Goal: Task Accomplishment & Management: Complete application form

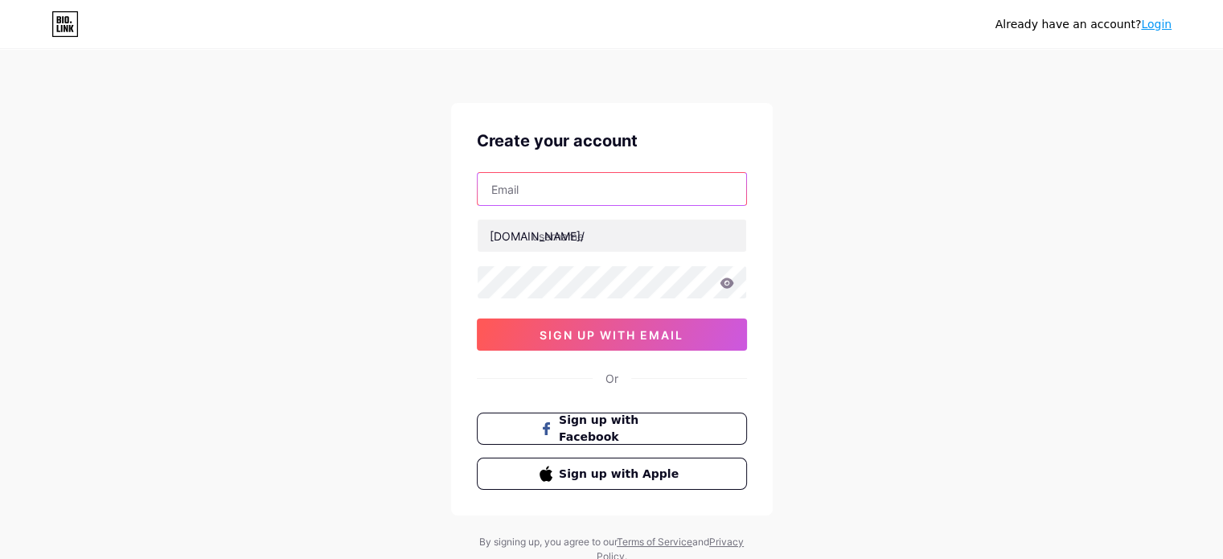
click at [547, 194] on input "text" at bounding box center [612, 189] width 269 height 32
type input "[EMAIL_ADDRESS][DOMAIN_NAME]"
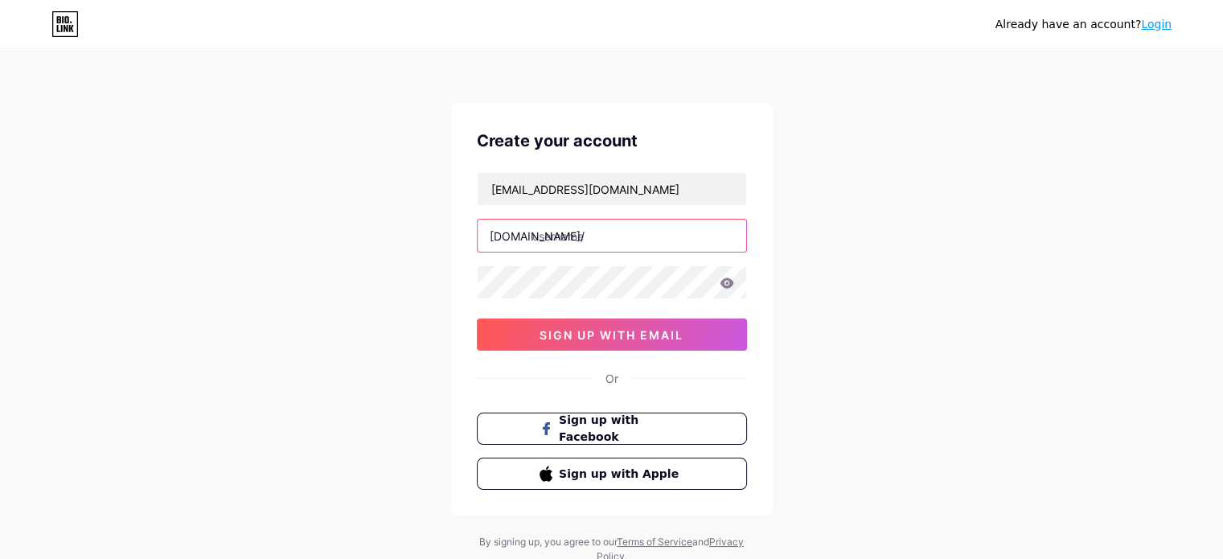
click at [570, 233] on input "text" at bounding box center [612, 236] width 269 height 32
type input "igramsaver"
click at [723, 282] on div at bounding box center [612, 282] width 270 height 34
click at [723, 282] on icon at bounding box center [727, 282] width 14 height 10
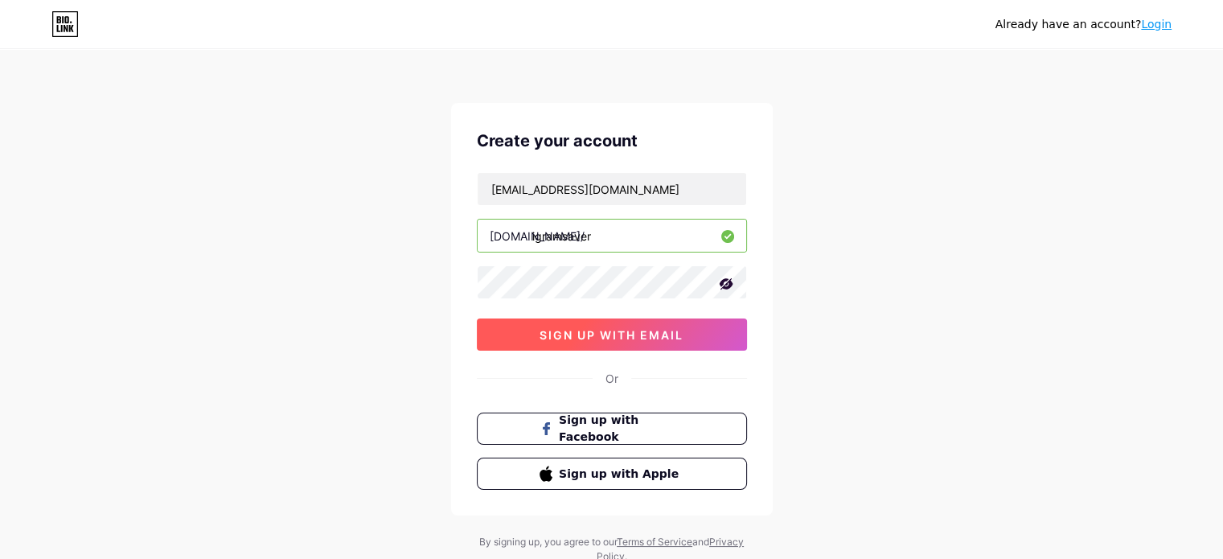
click at [618, 331] on span "sign up with email" at bounding box center [612, 335] width 144 height 14
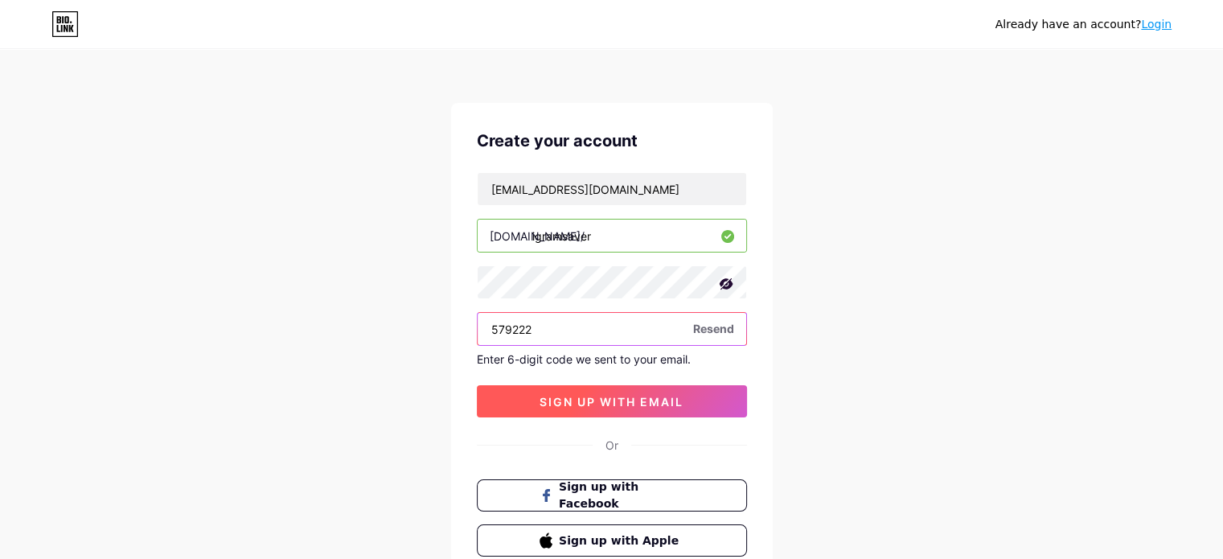
type input "579222"
click at [623, 385] on button "sign up with email" at bounding box center [612, 401] width 270 height 32
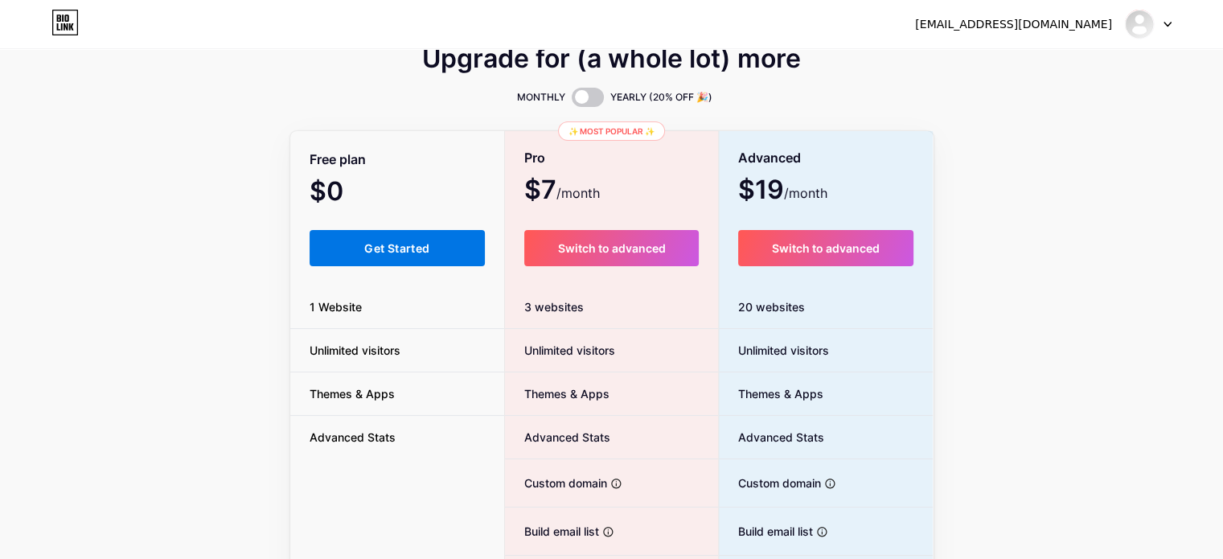
scroll to position [31, 0]
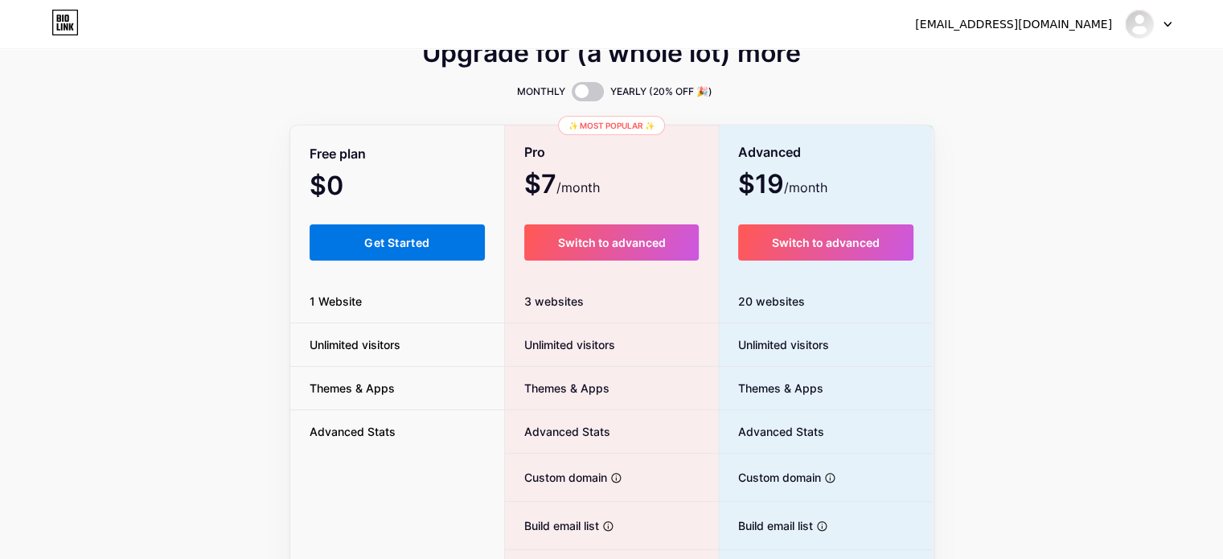
click at [344, 241] on button "Get Started" at bounding box center [398, 242] width 176 height 36
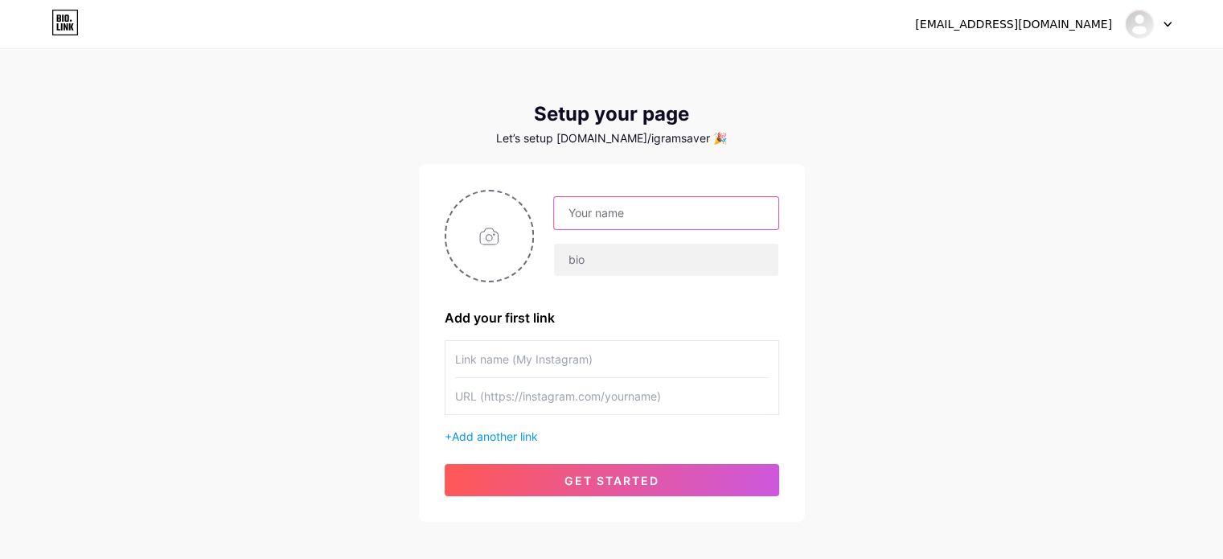
click at [611, 203] on input "text" at bounding box center [666, 213] width 224 height 32
click at [569, 210] on input "igramsaver" at bounding box center [666, 213] width 224 height 32
click at [644, 216] on input "Igramsaver" at bounding box center [666, 213] width 224 height 32
type input "[DOMAIN_NAME]"
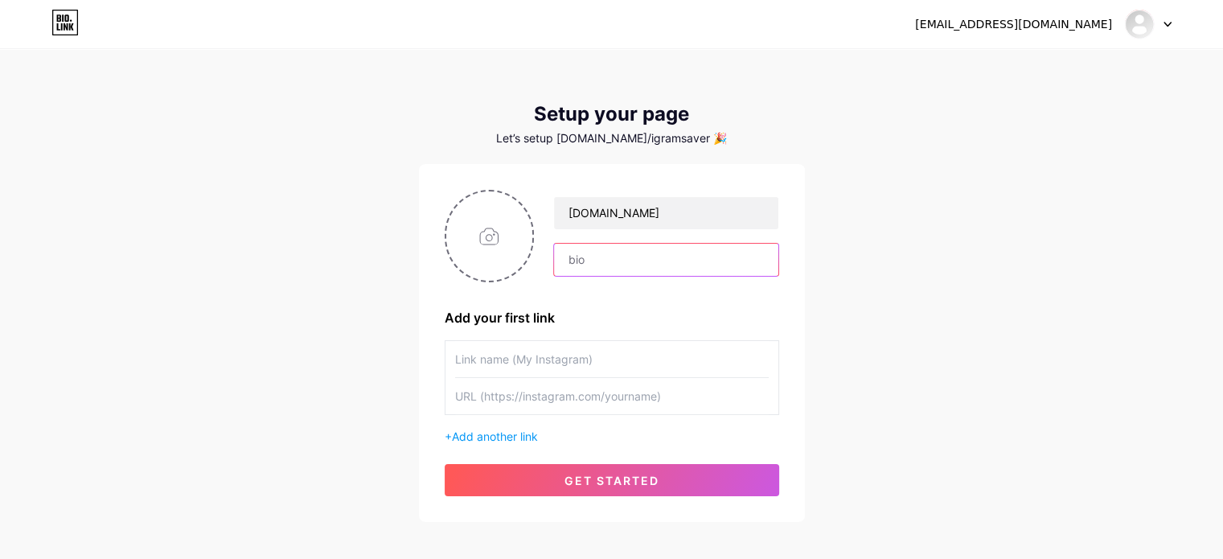
click at [586, 263] on input "text" at bounding box center [666, 260] width 224 height 32
click at [572, 258] on input "instagram Downloader Free Tool" at bounding box center [666, 260] width 224 height 32
type input "Instagram Downloader Free Tool"
click at [505, 360] on input "text" at bounding box center [612, 359] width 314 height 36
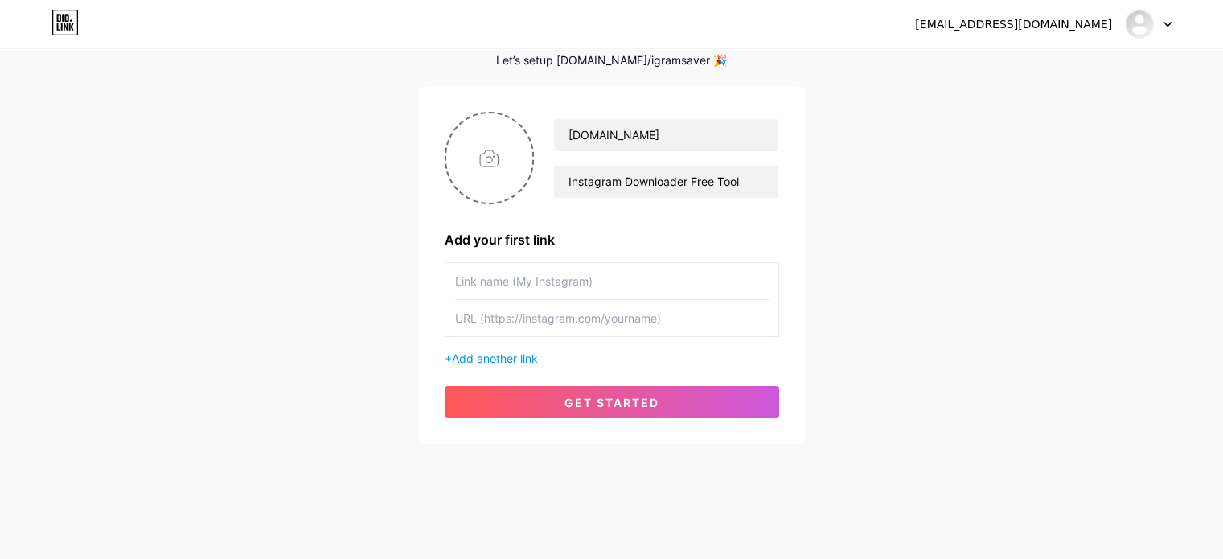
click at [544, 279] on input "text" at bounding box center [612, 281] width 314 height 36
type input "our Werbsite"
click at [525, 310] on input "text" at bounding box center [612, 318] width 314 height 36
click at [547, 314] on input "text" at bounding box center [612, 318] width 314 height 36
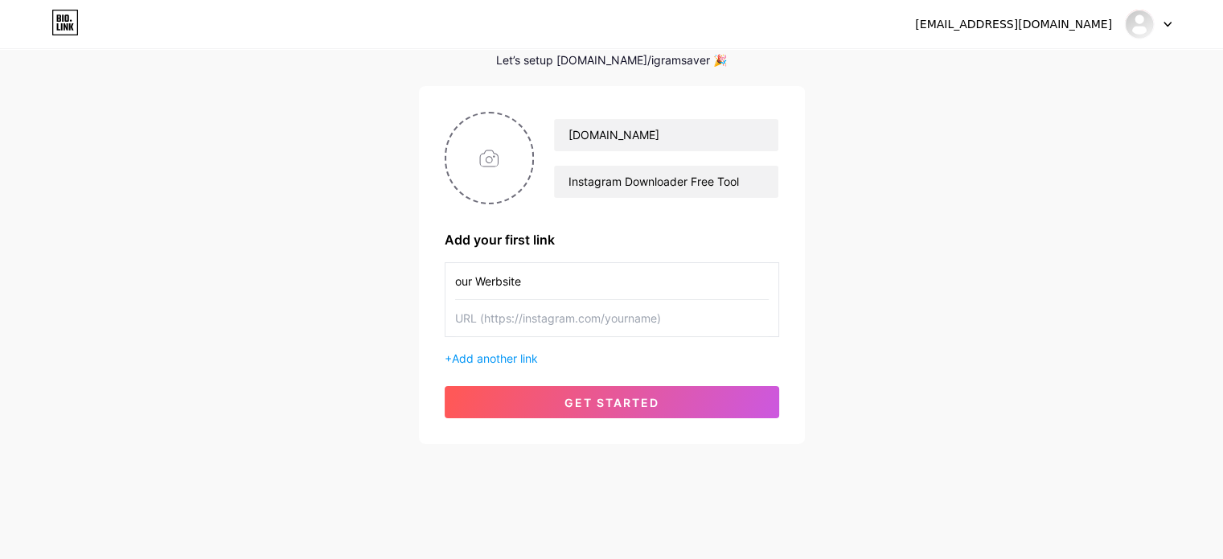
paste input "[URL][DOMAIN_NAME]"
type input "[URL][DOMAIN_NAME]"
click at [474, 151] on input "file" at bounding box center [489, 157] width 87 height 89
type input "C:\fakepath\igramsaver-icon.jpg"
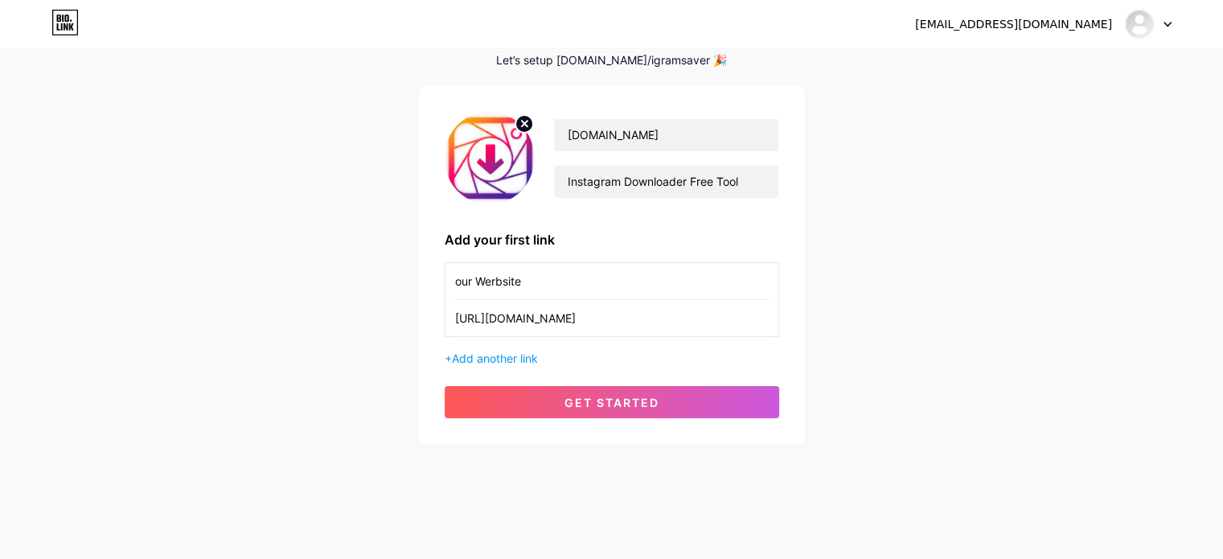
click at [462, 286] on input "our Werbsite" at bounding box center [612, 281] width 314 height 36
click at [545, 282] on input "Our Werbsite" at bounding box center [612, 281] width 314 height 36
type input "O"
drag, startPoint x: 476, startPoint y: 284, endPoint x: 425, endPoint y: 286, distance: 51.5
click at [425, 286] on div "[DOMAIN_NAME] Instagram Downloader Free Tool Add your first link visit NOW [URL…" at bounding box center [612, 265] width 386 height 358
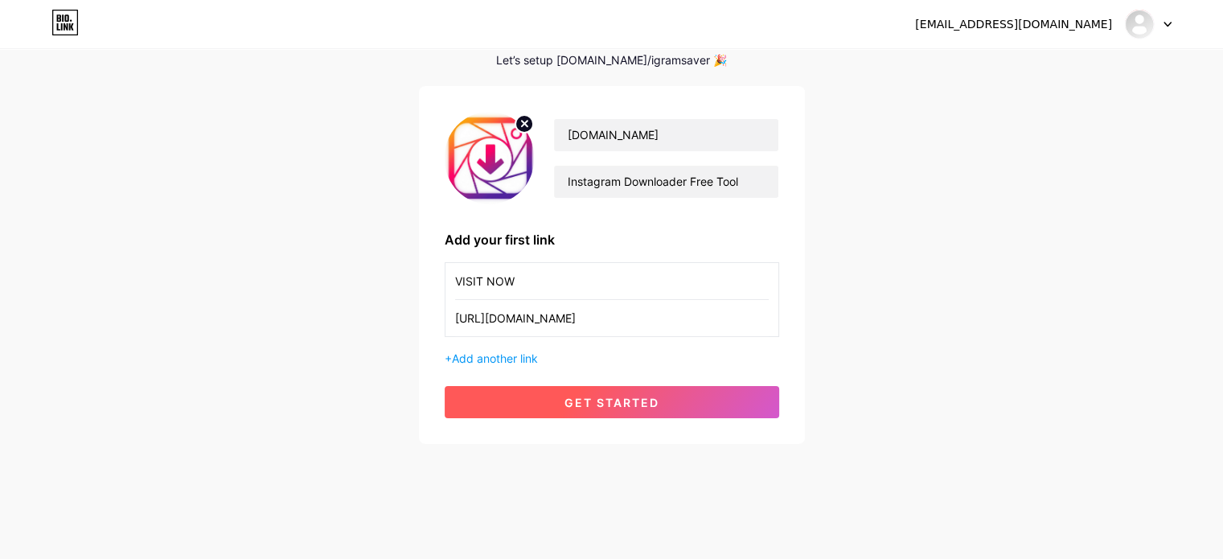
type input "VISIT NOW"
click at [631, 405] on span "get started" at bounding box center [612, 403] width 95 height 14
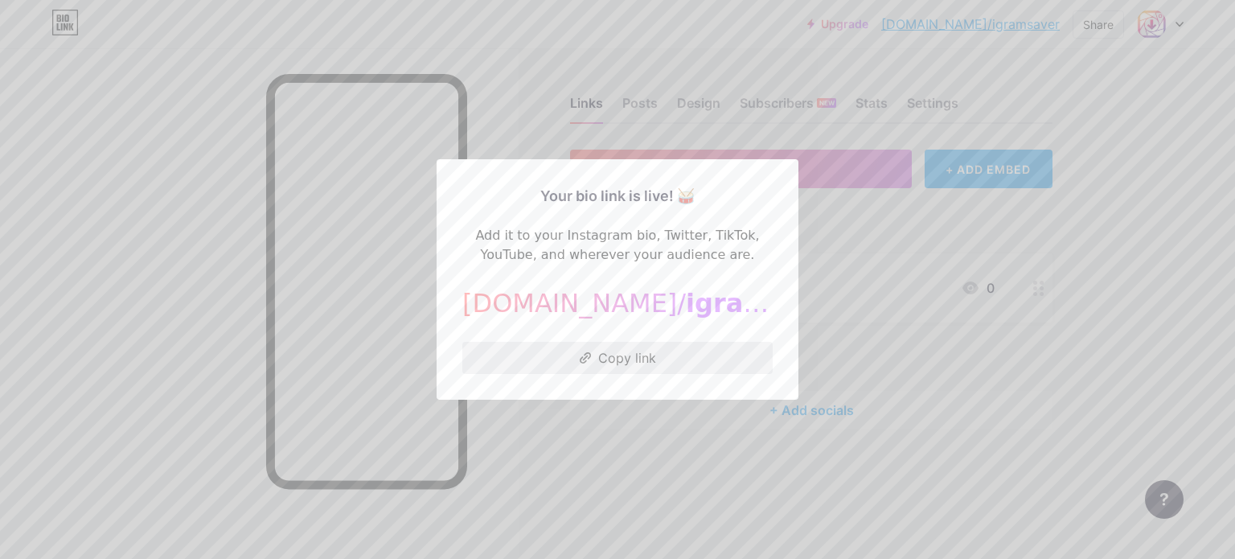
click at [608, 356] on button "Copy link" at bounding box center [617, 358] width 310 height 32
click at [627, 454] on div at bounding box center [617, 279] width 1235 height 559
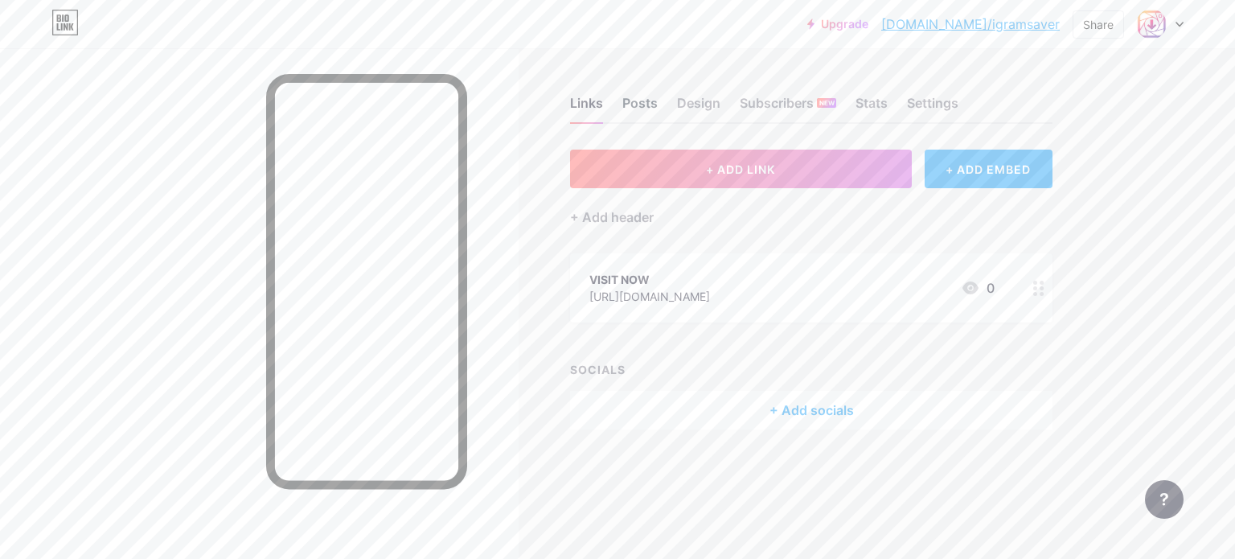
click at [623, 99] on div "Posts" at bounding box center [640, 107] width 35 height 29
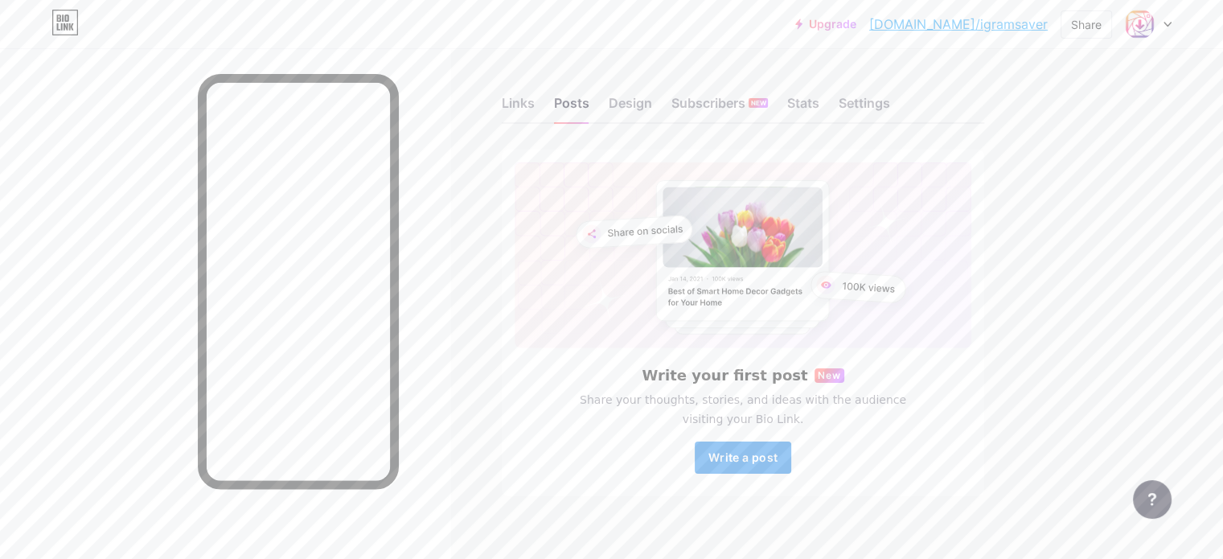
click at [791, 466] on button "Write a post" at bounding box center [743, 458] width 97 height 32
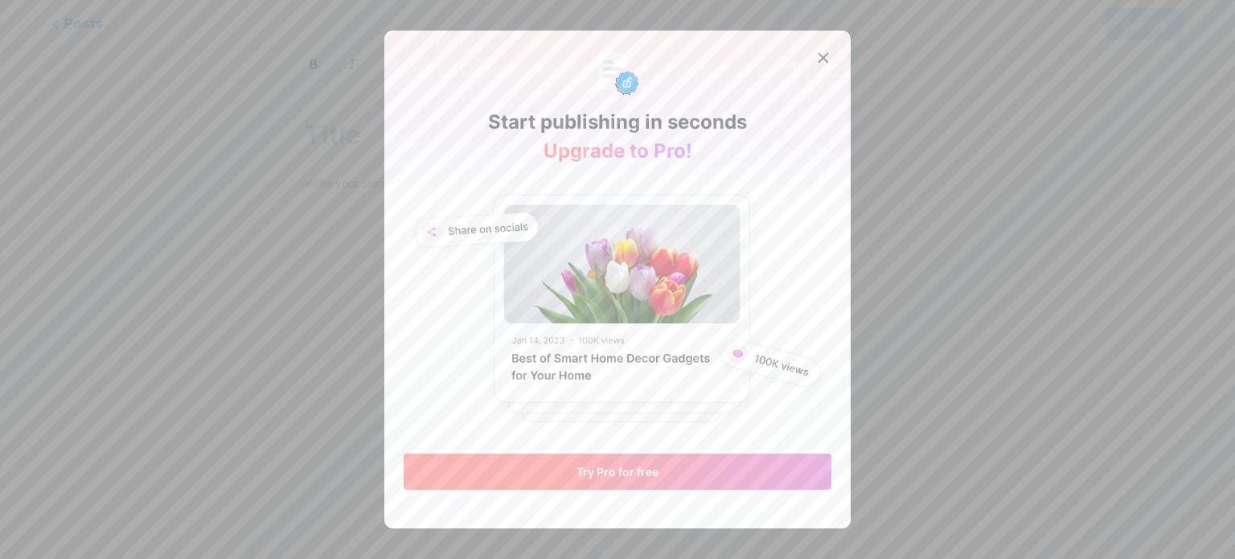
click at [672, 466] on button "Try Pro for free" at bounding box center [618, 472] width 428 height 36
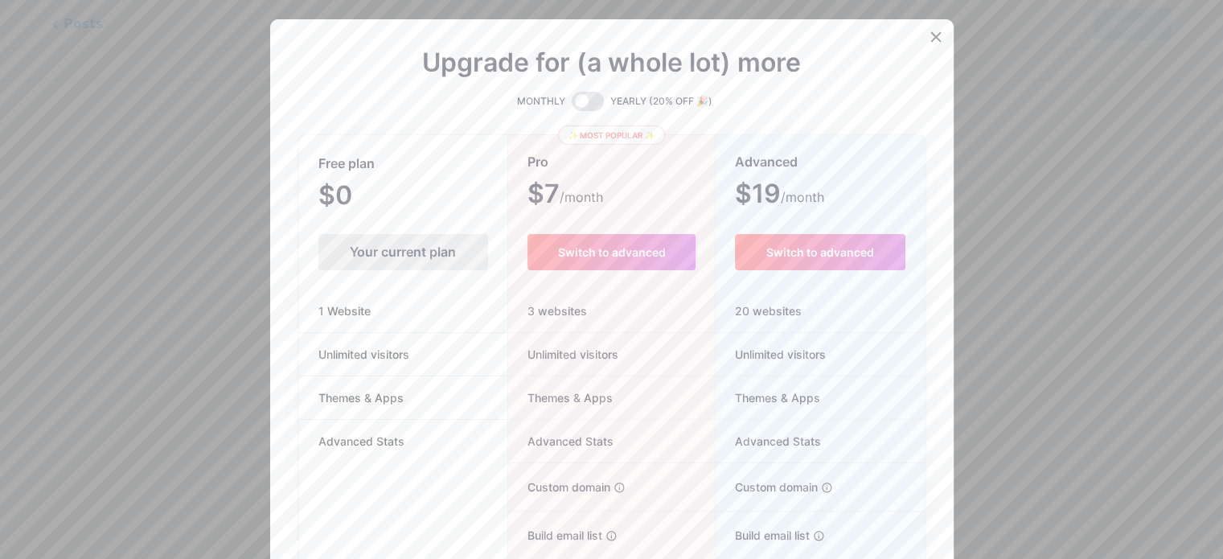
click at [379, 252] on div "Your current plan" at bounding box center [404, 252] width 170 height 36
click at [929, 40] on div at bounding box center [936, 37] width 29 height 29
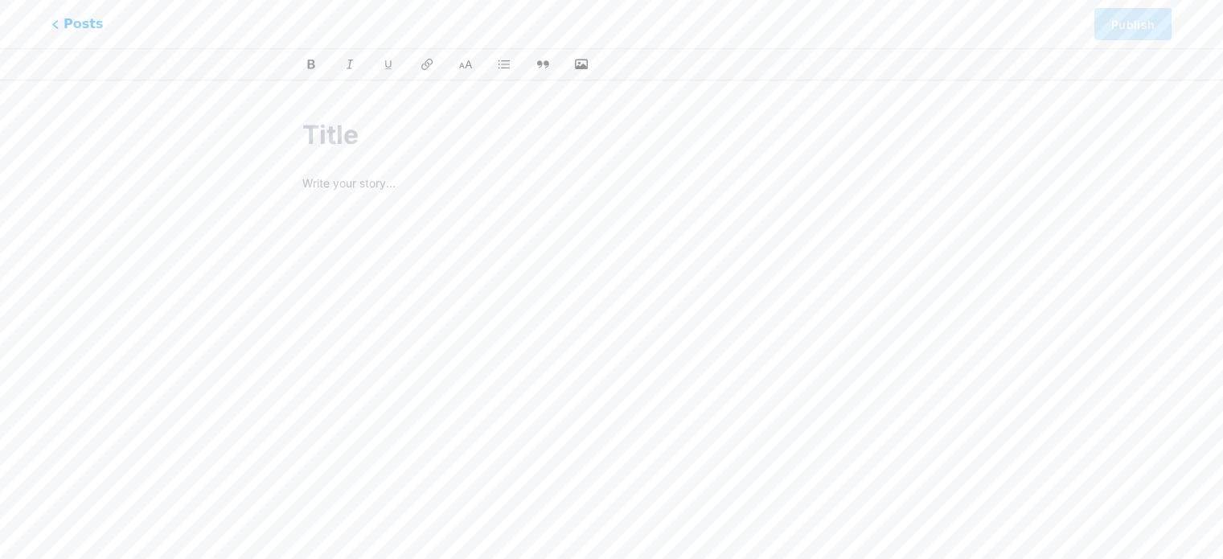
click at [344, 142] on input "text" at bounding box center [611, 135] width 619 height 39
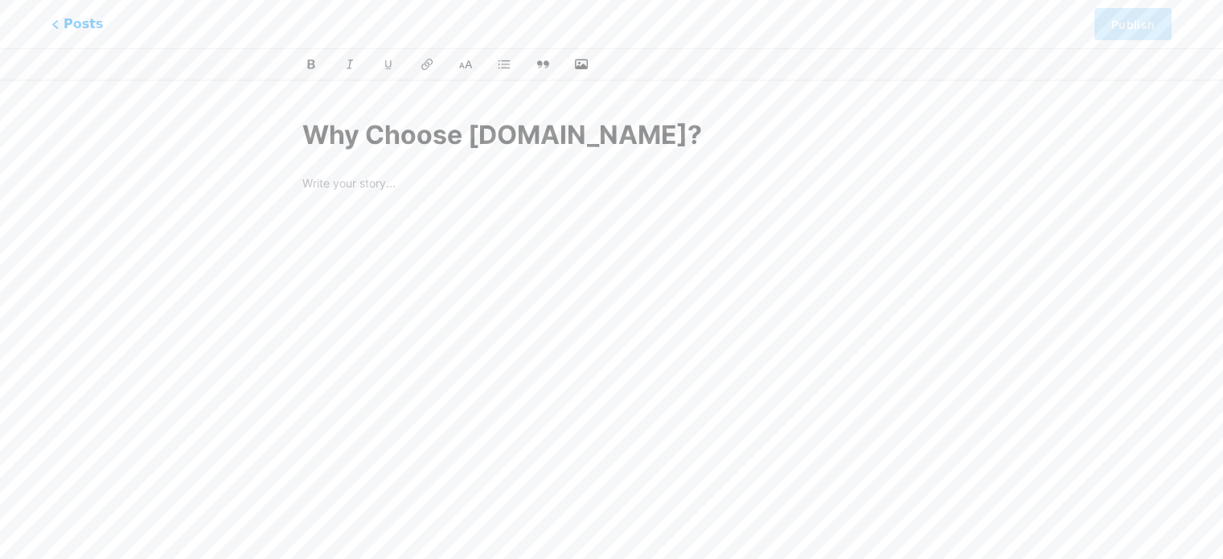
type input "Why Choose [DOMAIN_NAME]?"
click at [468, 195] on p at bounding box center [611, 185] width 619 height 23
click at [325, 174] on p at bounding box center [611, 185] width 619 height 23
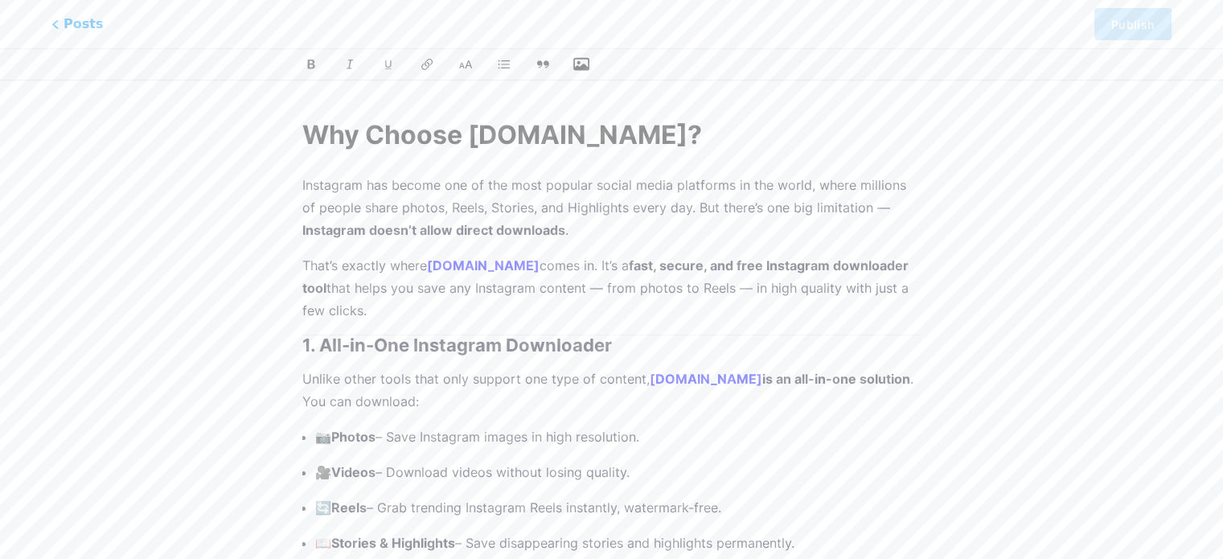
click at [579, 66] on icon "button" at bounding box center [581, 64] width 16 height 16
click at [0, 0] on input "file" at bounding box center [0, 0] width 0 height 0
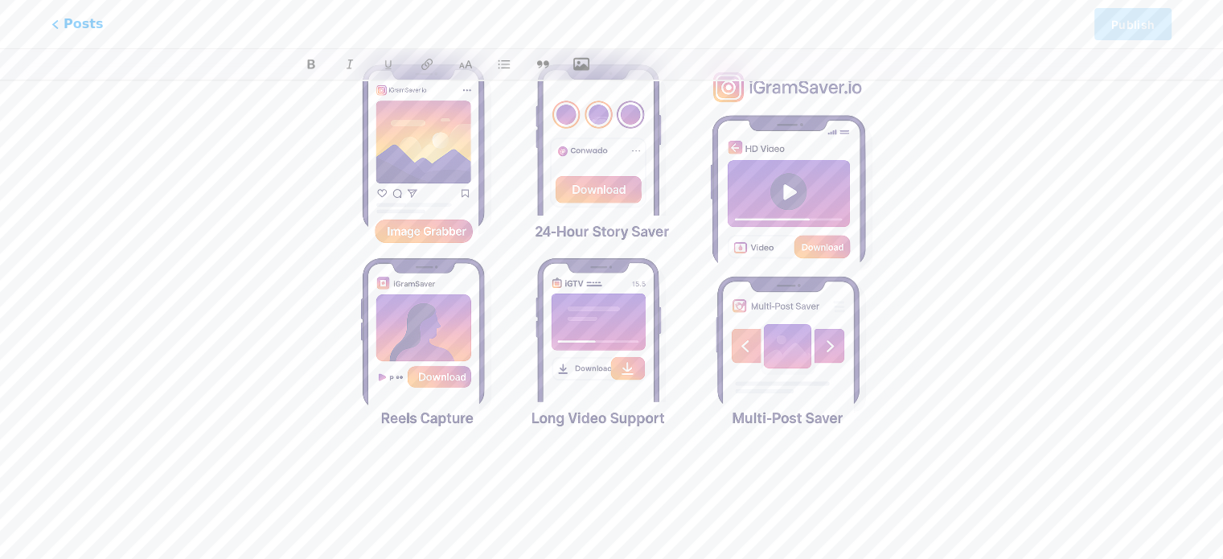
scroll to position [1836, 0]
click at [600, 281] on img at bounding box center [611, 249] width 619 height 412
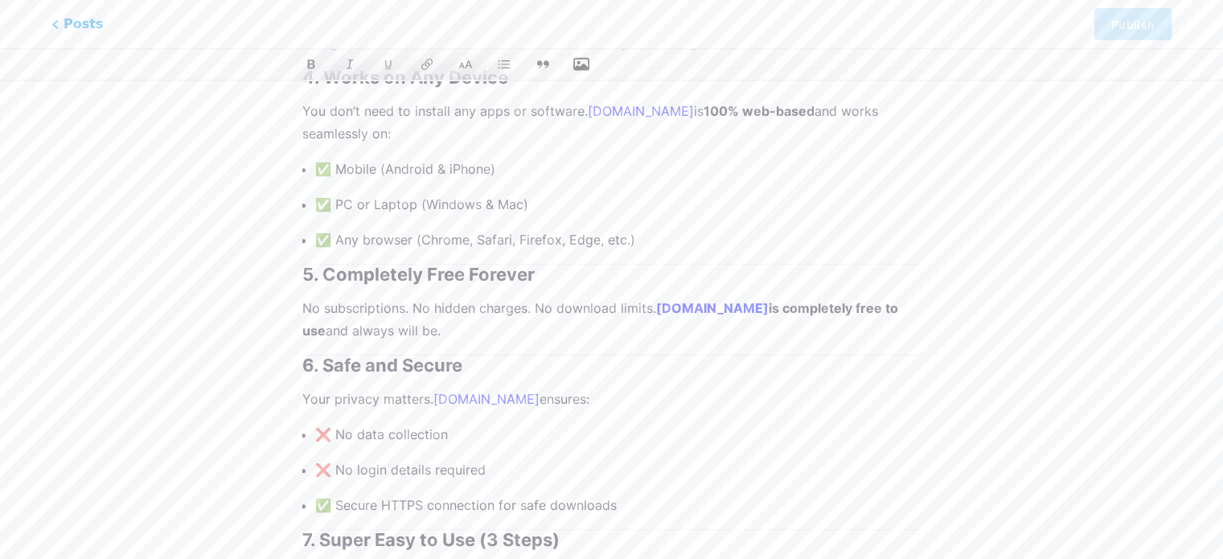
scroll to position [0, 0]
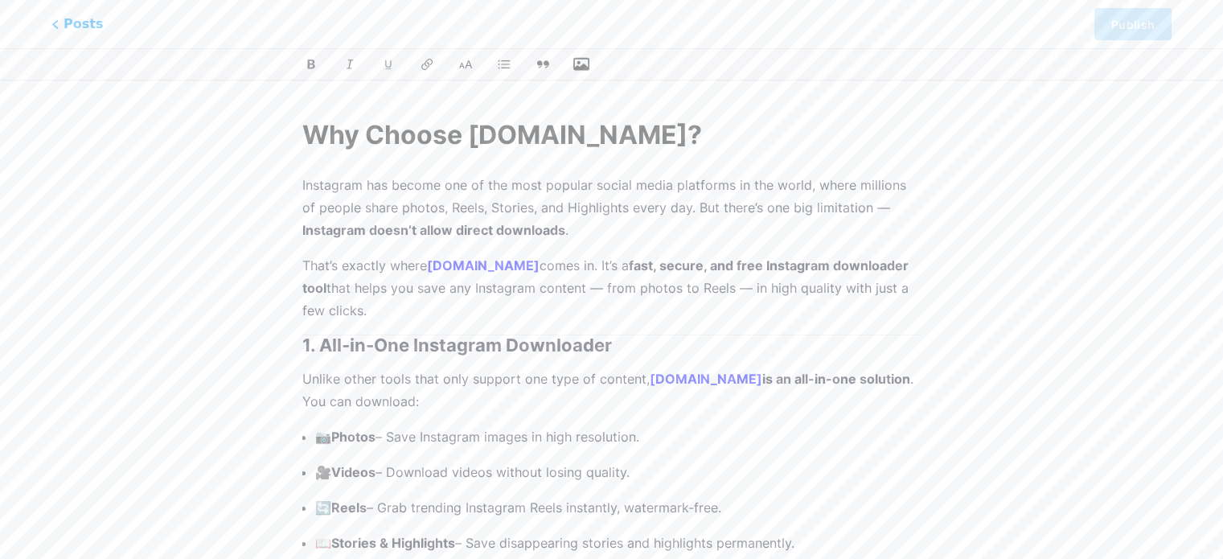
click at [645, 149] on input "Why Choose [DOMAIN_NAME]?" at bounding box center [611, 135] width 619 height 39
click at [588, 315] on p "That’s exactly where [DOMAIN_NAME] comes in. It’s a fast, secure, and free Inst…" at bounding box center [611, 288] width 619 height 68
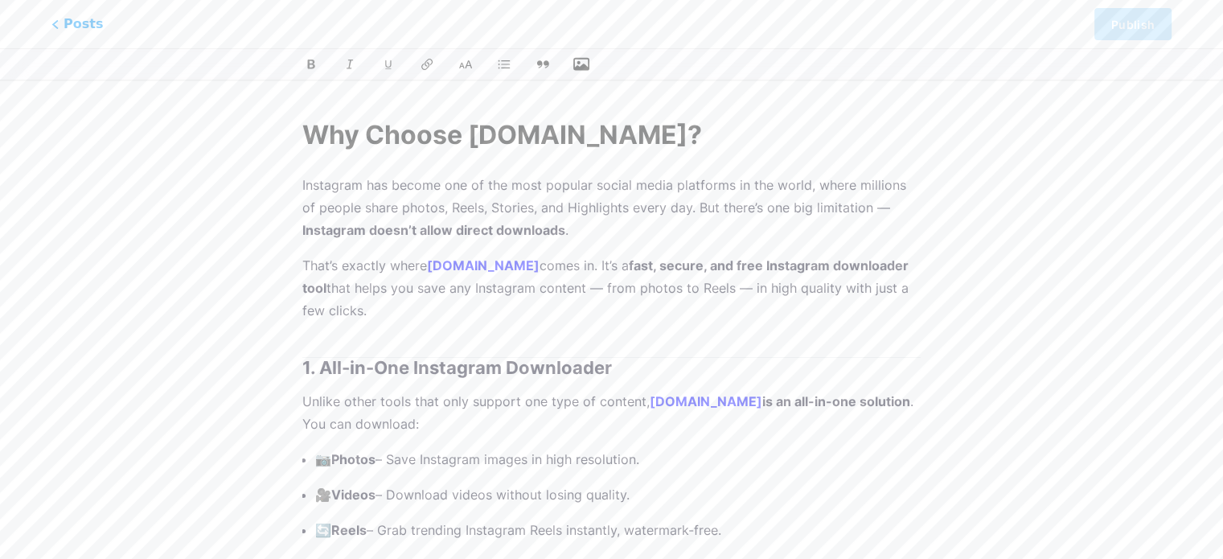
click at [579, 64] on icon "button" at bounding box center [581, 64] width 16 height 16
click at [0, 0] on input "file" at bounding box center [0, 0] width 0 height 0
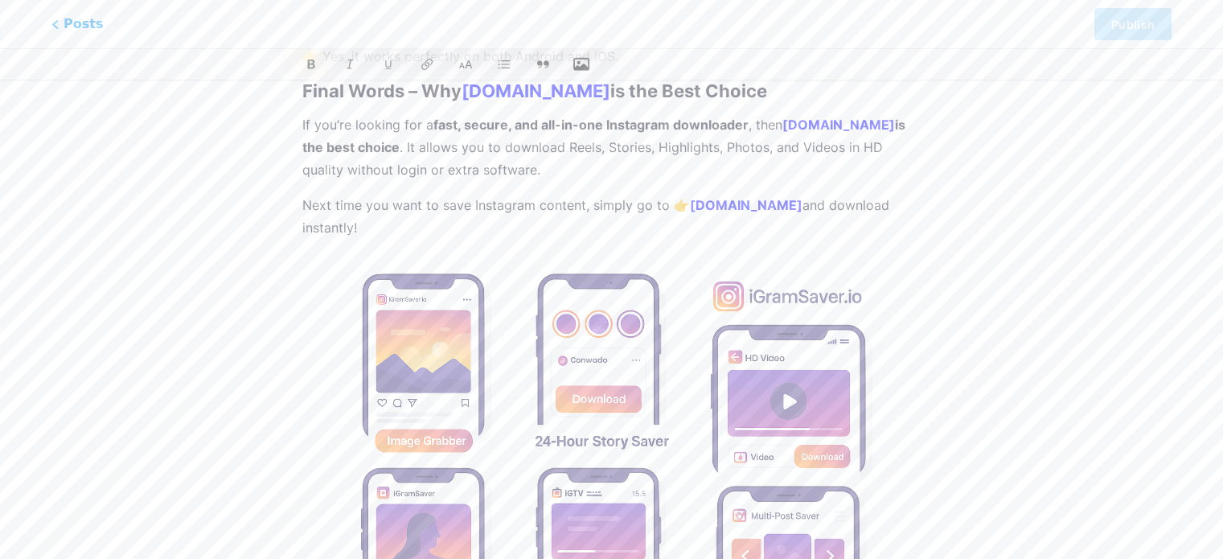
scroll to position [2226, 0]
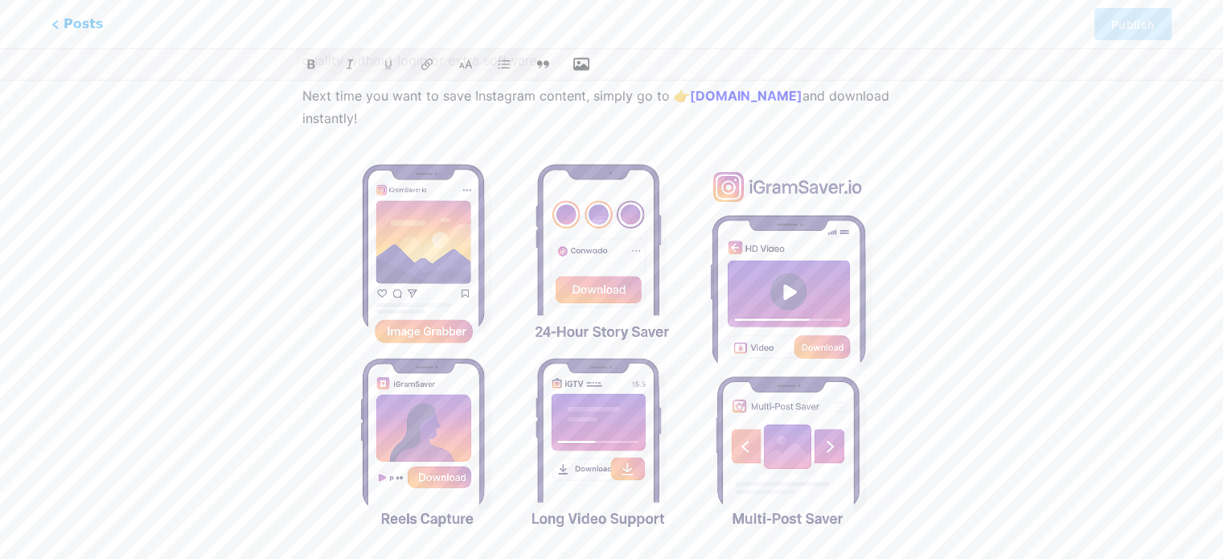
click at [768, 384] on img at bounding box center [611, 348] width 619 height 412
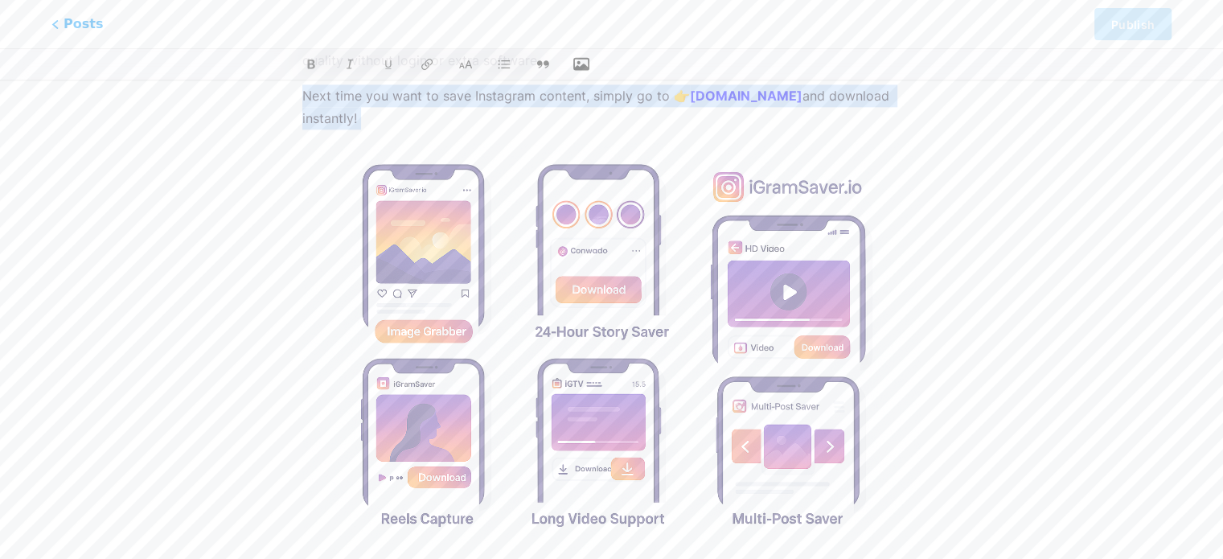
click at [440, 462] on img at bounding box center [611, 348] width 619 height 412
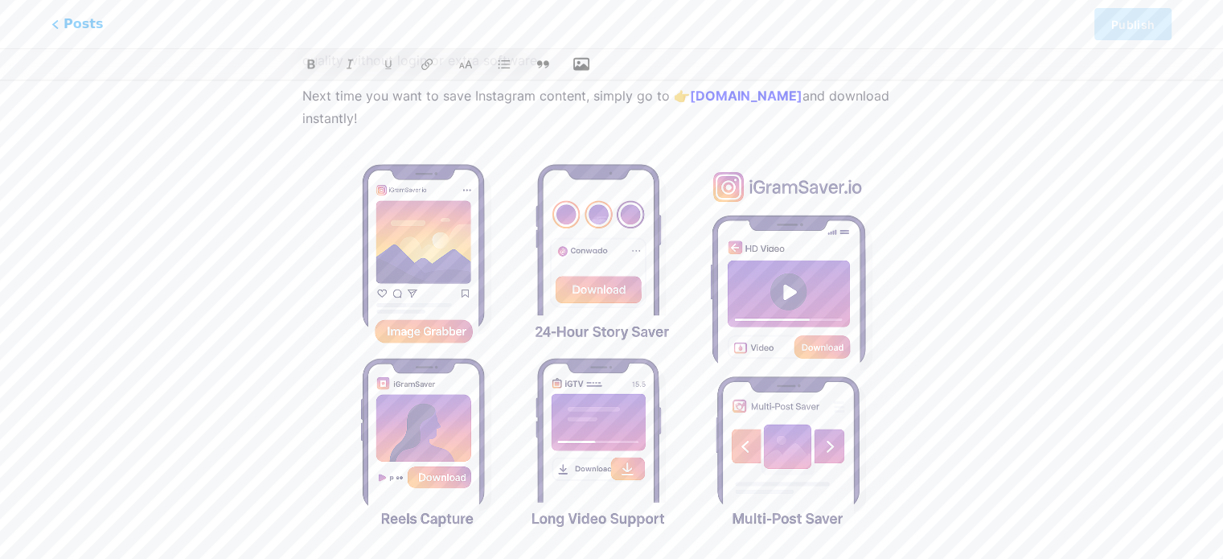
click at [388, 109] on p "Next time you want to save Instagram content, simply go to 👉 [DOMAIN_NAME] and …" at bounding box center [611, 106] width 619 height 45
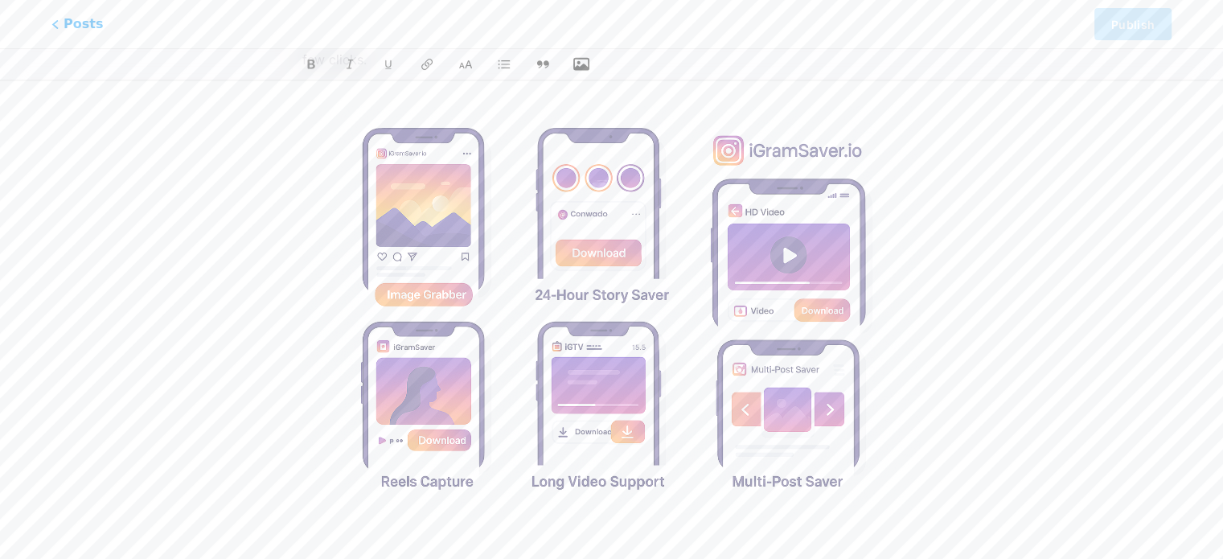
scroll to position [0, 0]
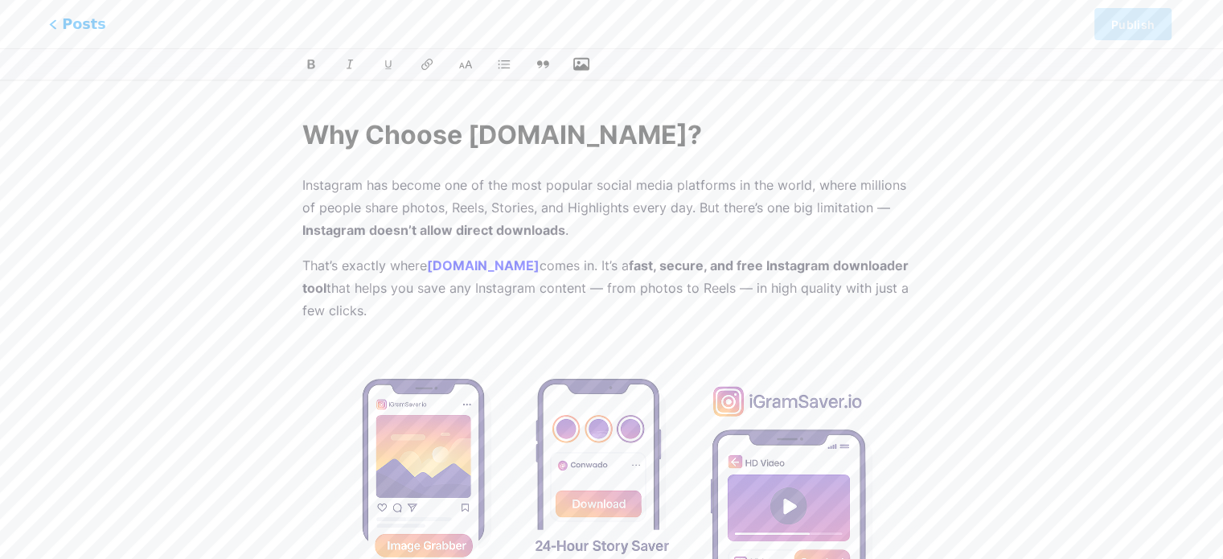
click at [62, 18] on span "Posts" at bounding box center [77, 24] width 57 height 21
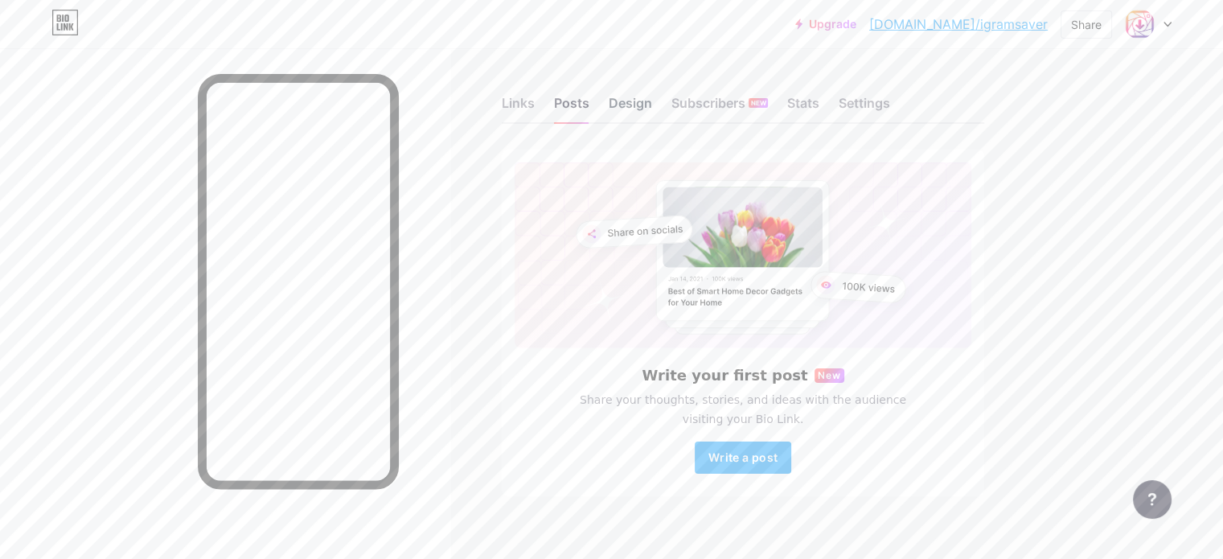
click at [652, 107] on div "Design" at bounding box center [630, 107] width 43 height 29
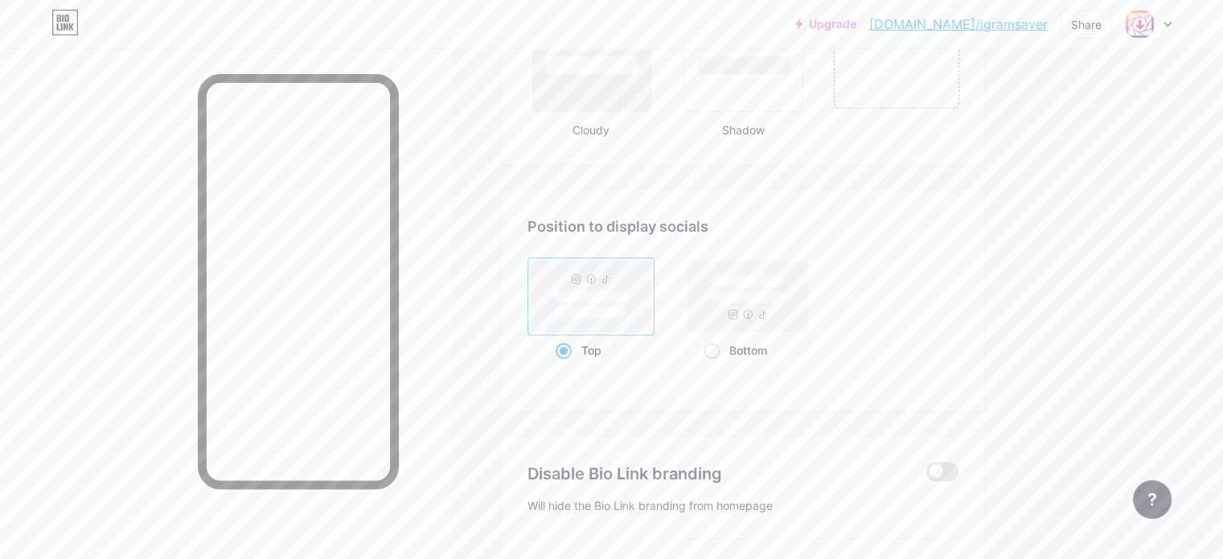
scroll to position [2022, 0]
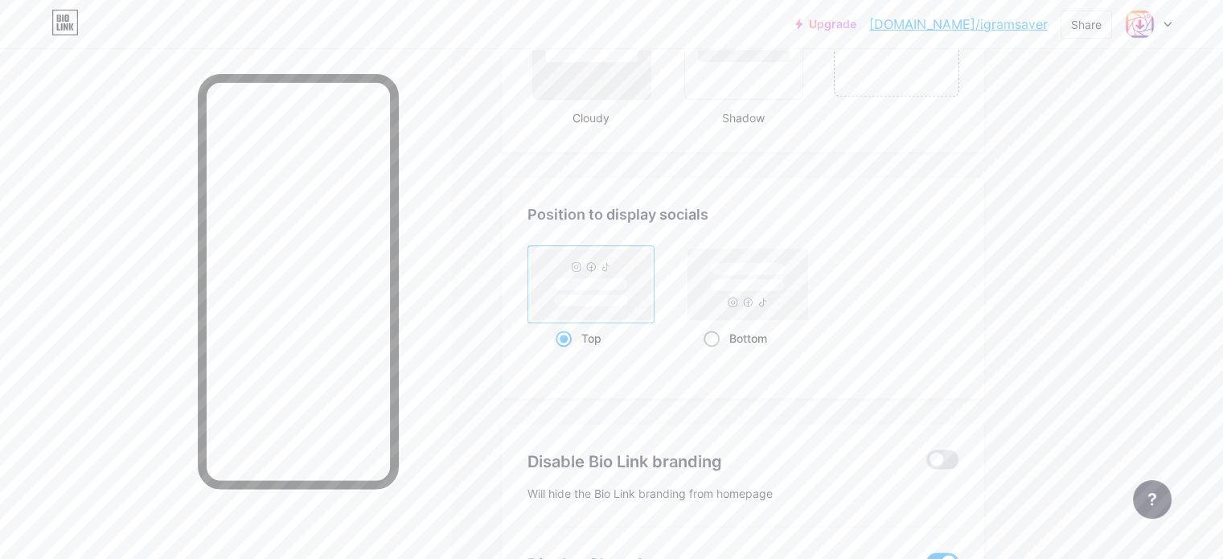
click at [791, 333] on div "Bottom" at bounding box center [748, 338] width 89 height 30
click at [714, 353] on input "Bottom" at bounding box center [709, 358] width 10 height 10
radio input "true"
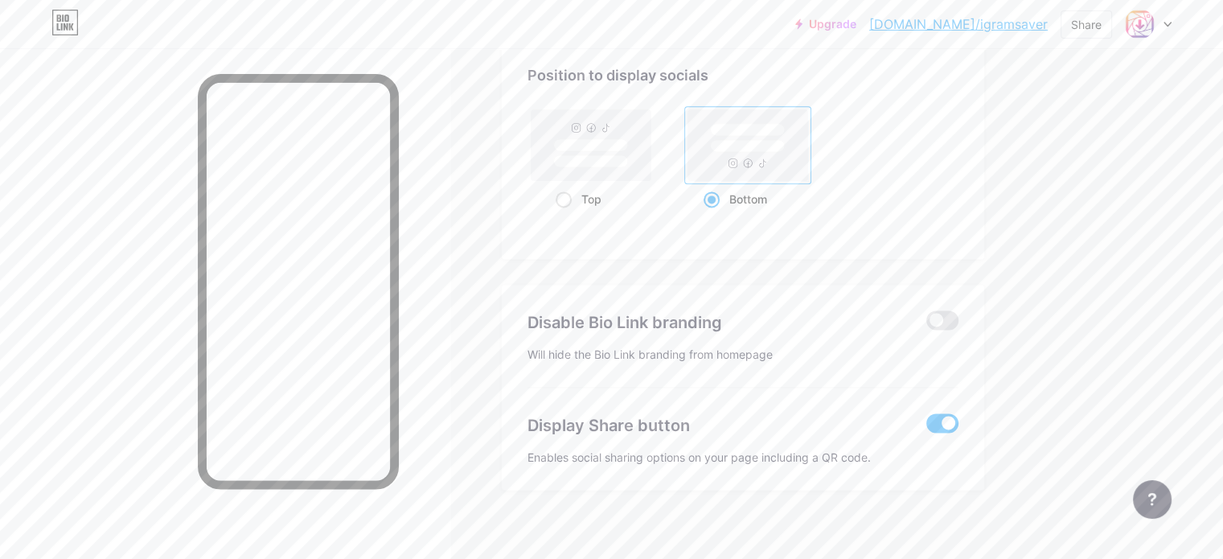
scroll to position [2167, 0]
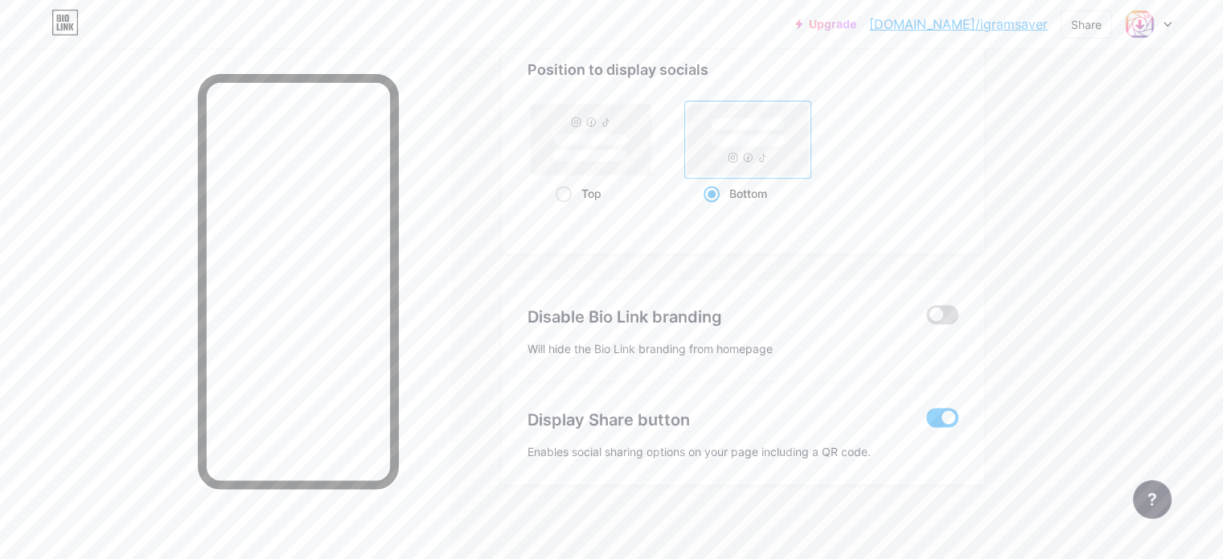
click at [959, 311] on span at bounding box center [943, 314] width 32 height 19
click at [927, 319] on input "checkbox" at bounding box center [927, 319] width 0 height 0
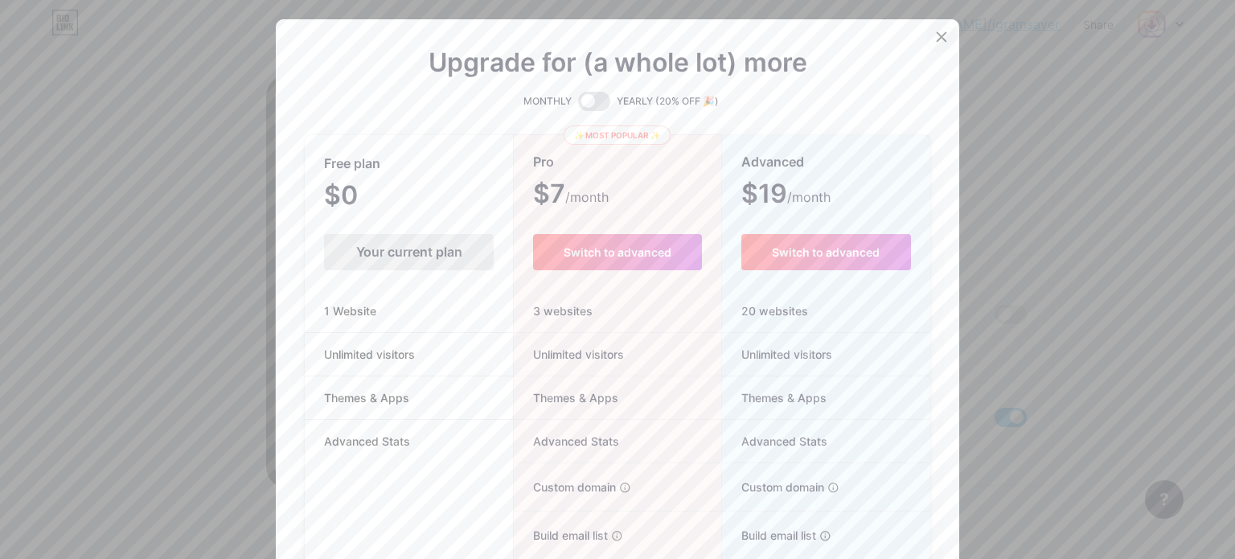
click at [945, 34] on div at bounding box center [941, 37] width 29 height 29
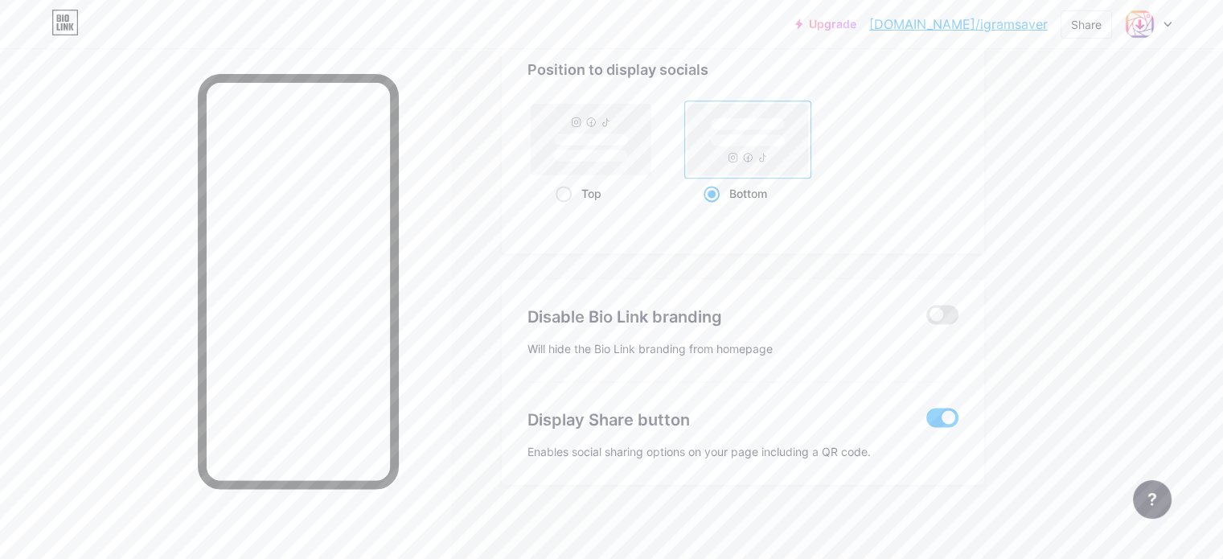
click at [959, 408] on span at bounding box center [943, 417] width 32 height 19
click at [927, 421] on input "checkbox" at bounding box center [927, 421] width 0 height 0
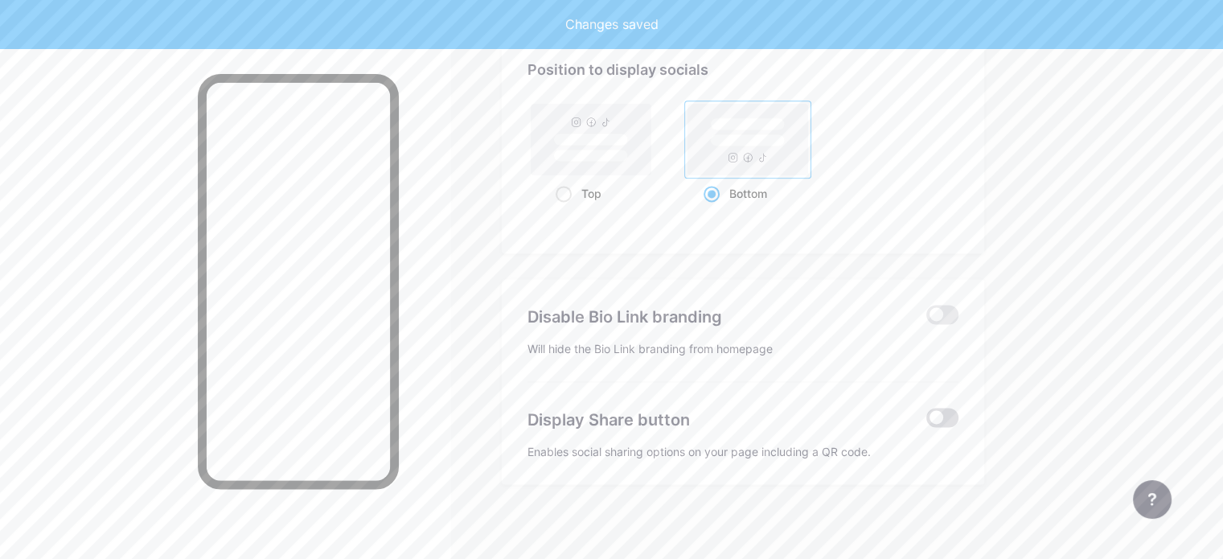
click at [959, 408] on span at bounding box center [943, 417] width 32 height 19
click at [927, 421] on input "checkbox" at bounding box center [927, 421] width 0 height 0
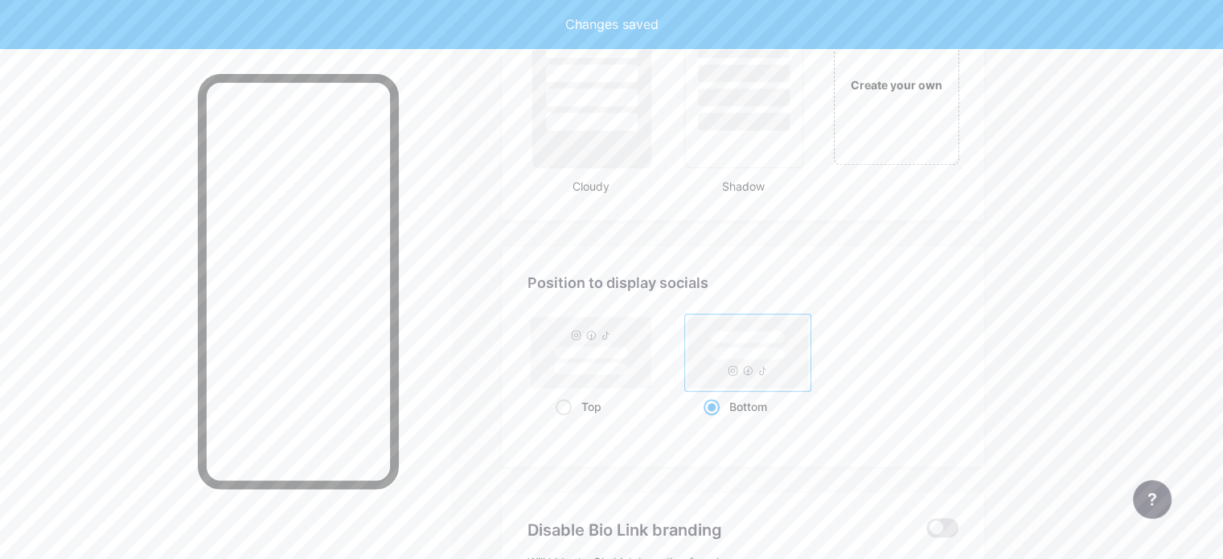
scroll to position [1945, 0]
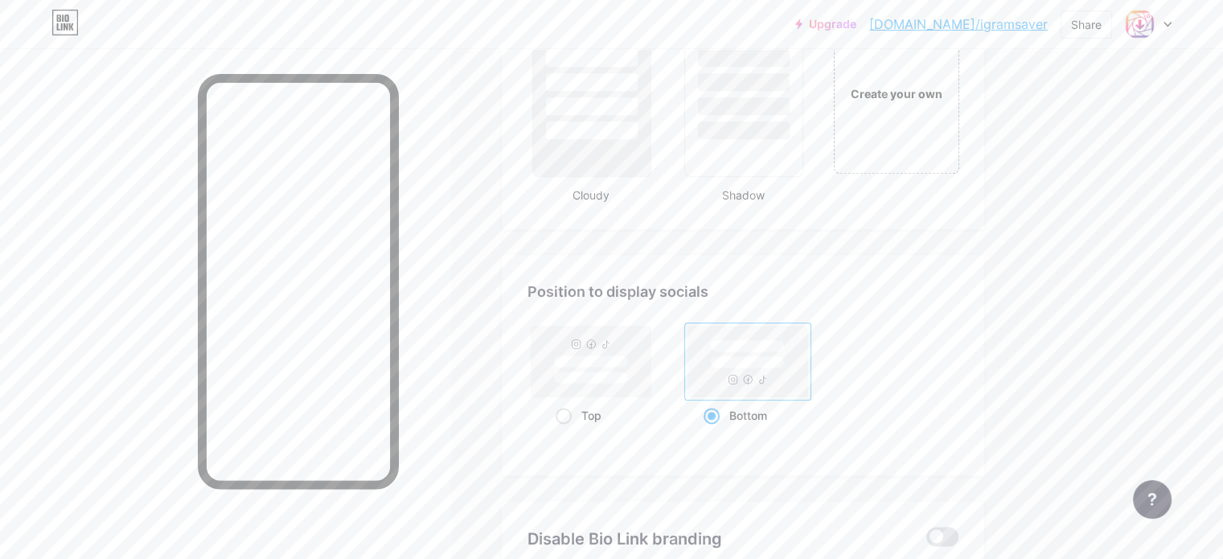
click at [905, 311] on div "Position to display socials Top Bottom" at bounding box center [743, 356] width 431 height 150
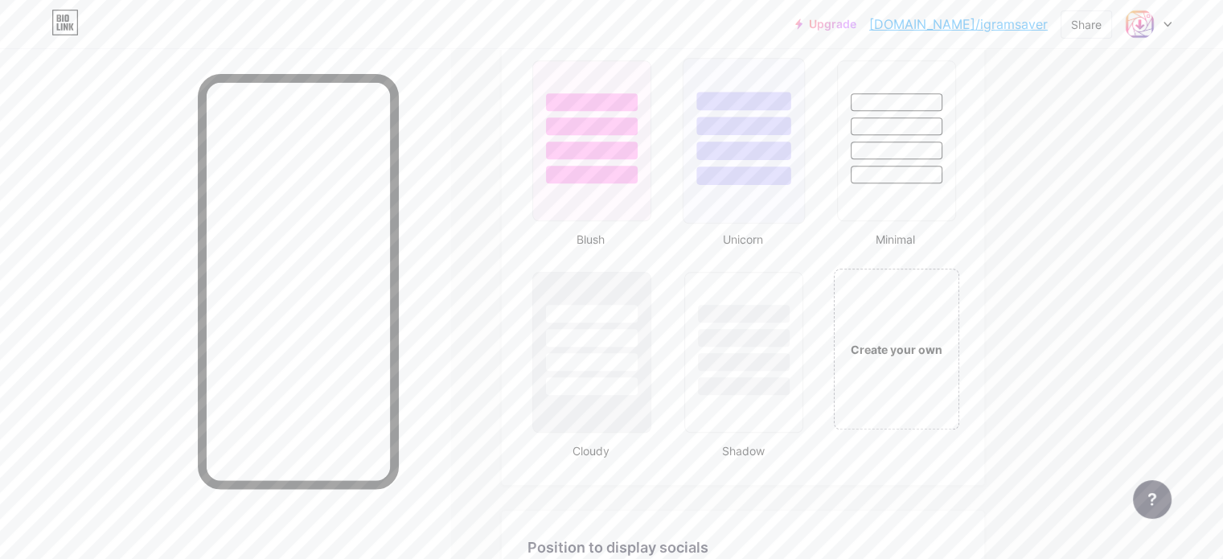
scroll to position [1692, 0]
click at [939, 321] on div "Create your own" at bounding box center [896, 346] width 129 height 166
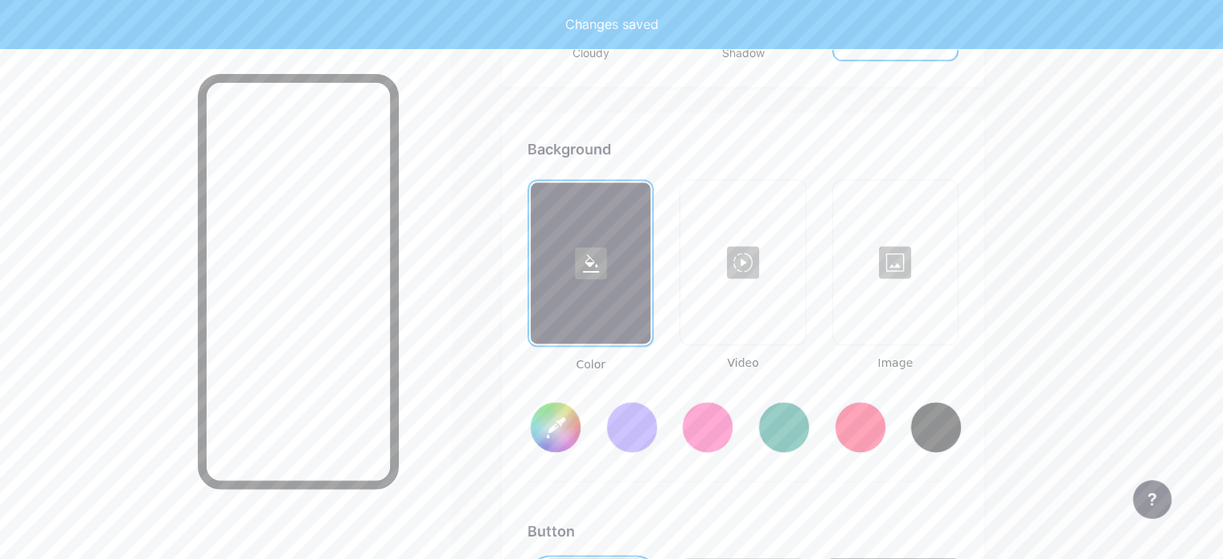
scroll to position [2130, 0]
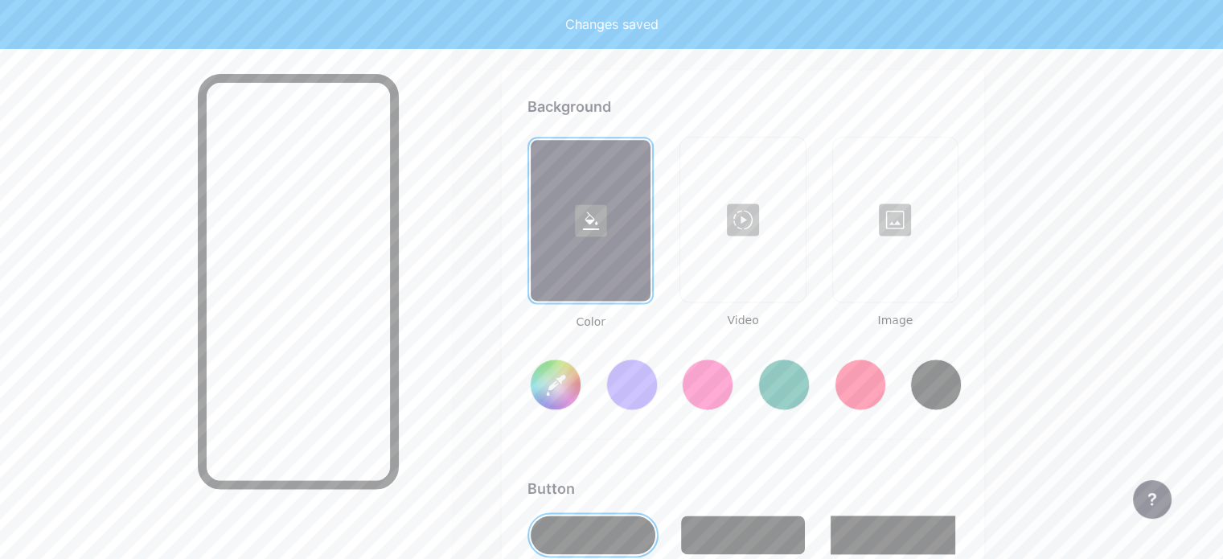
type input "#ffffff"
type input "#000000"
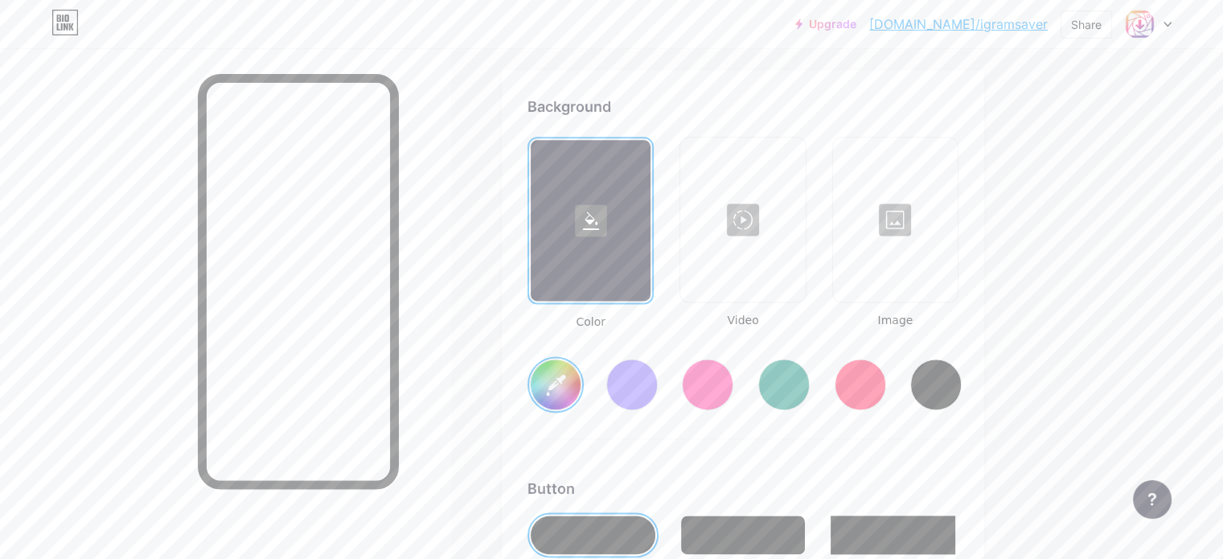
click at [651, 251] on div at bounding box center [591, 220] width 120 height 161
click at [962, 392] on div at bounding box center [936, 384] width 51 height 51
type input "#000000"
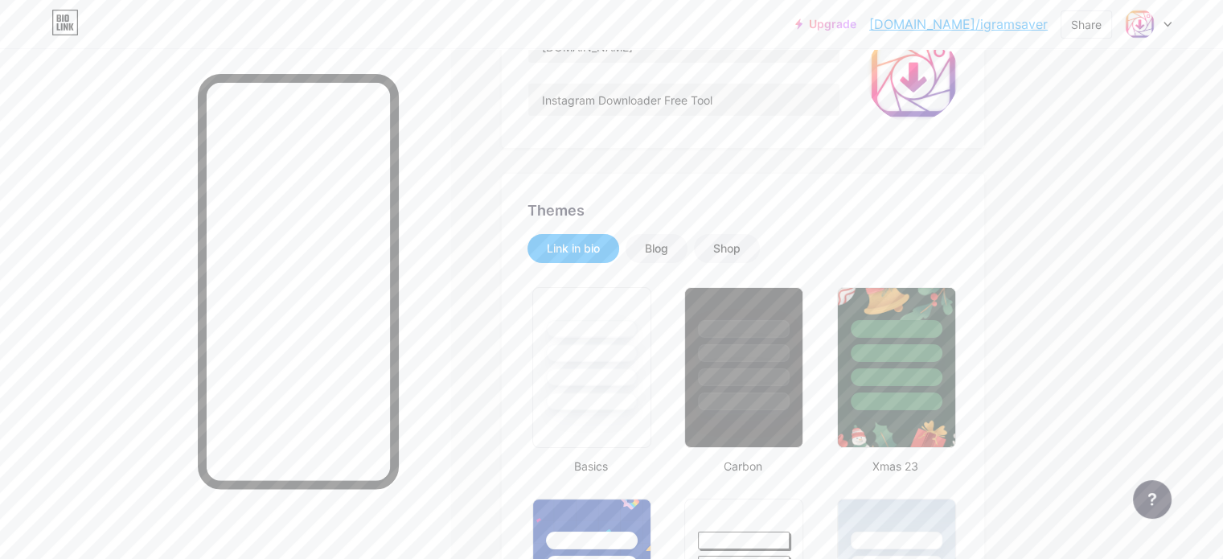
scroll to position [186, 0]
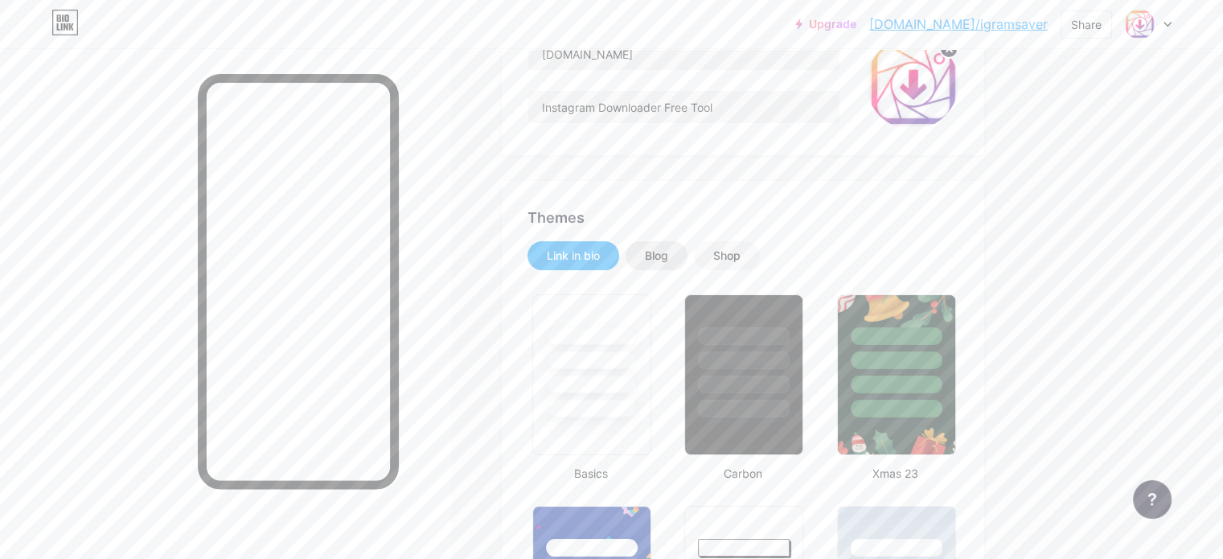
click at [668, 253] on div "Blog" at bounding box center [656, 256] width 23 height 16
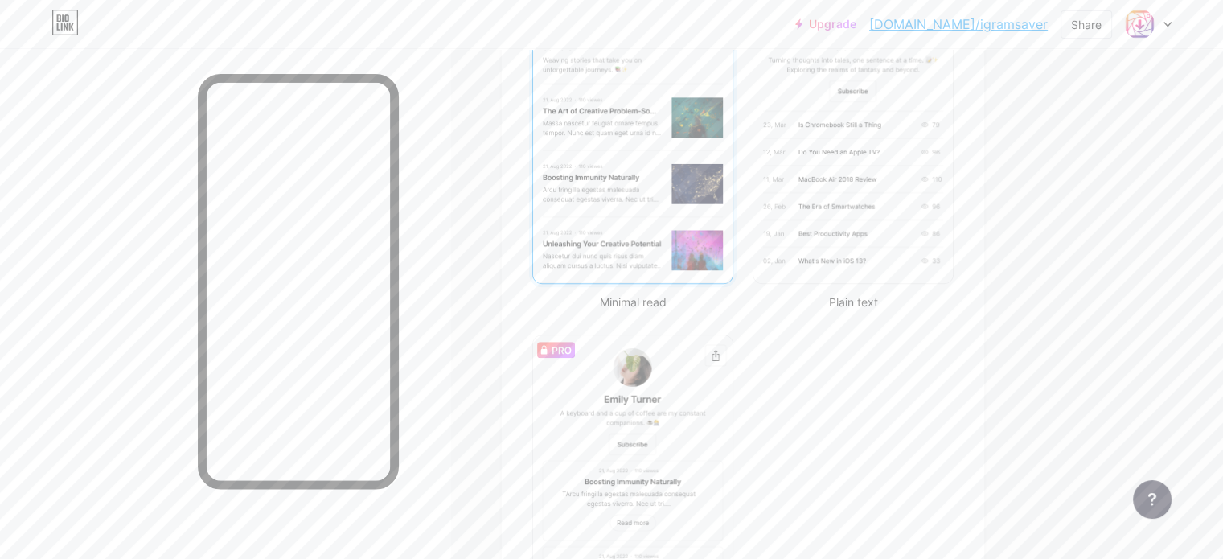
scroll to position [500, 0]
click at [959, 383] on div "Minimal read Plain text Newsletter" at bounding box center [743, 318] width 431 height 687
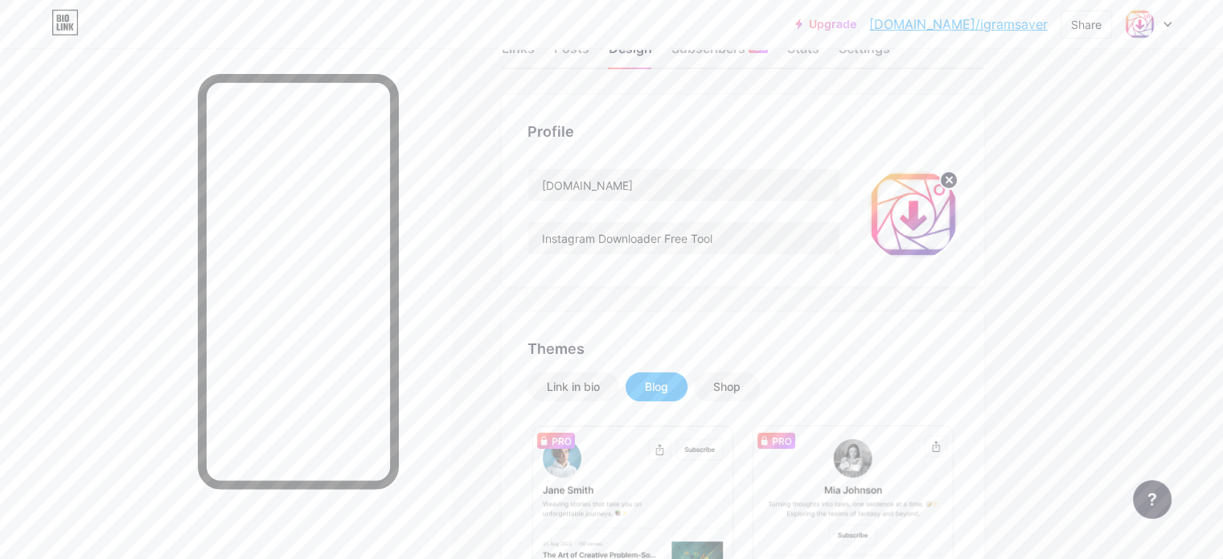
scroll to position [57, 0]
click at [760, 375] on div "Shop" at bounding box center [727, 384] width 66 height 29
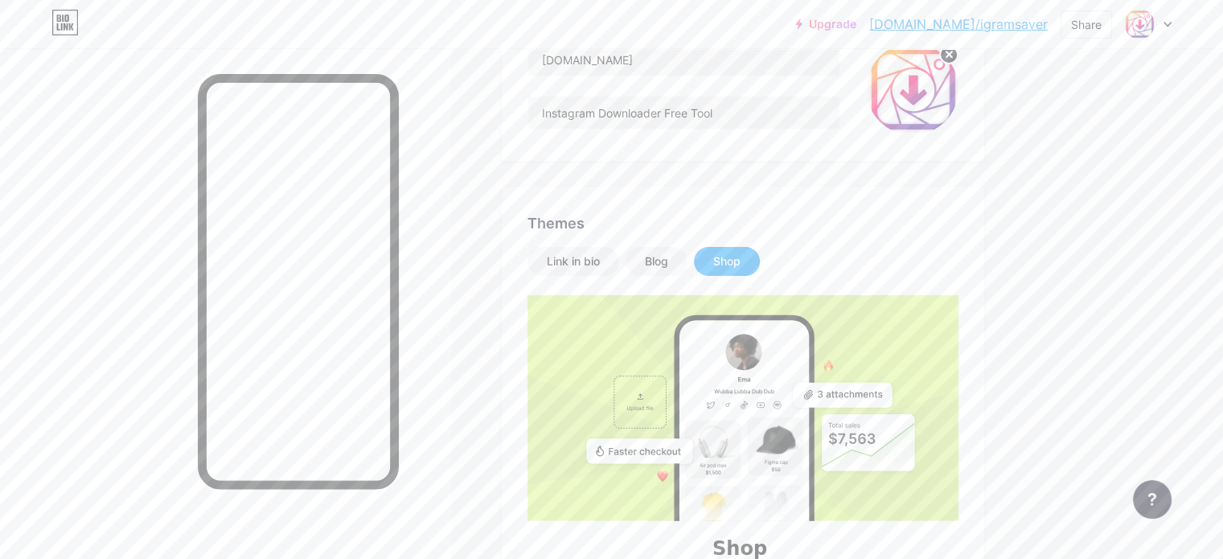
scroll to position [192, 0]
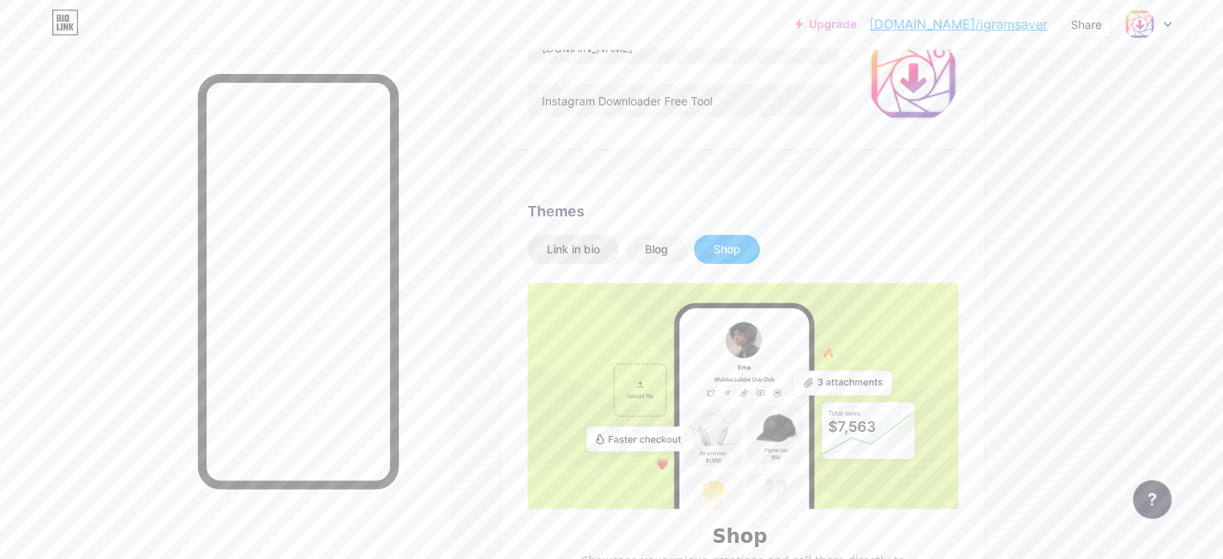
click at [600, 241] on div "Link in bio" at bounding box center [573, 249] width 53 height 16
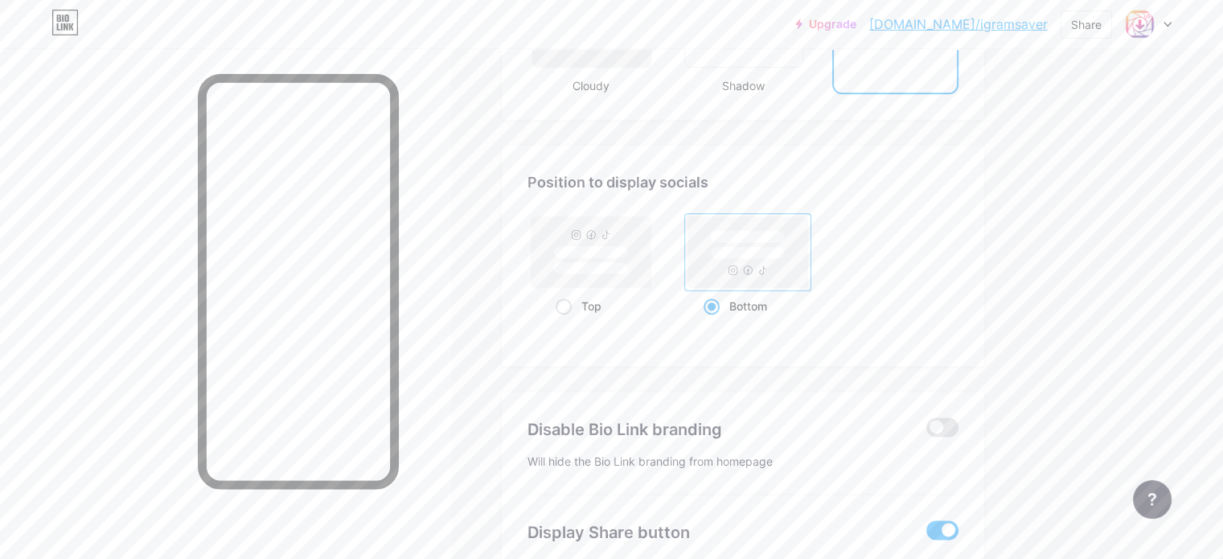
scroll to position [2051, 0]
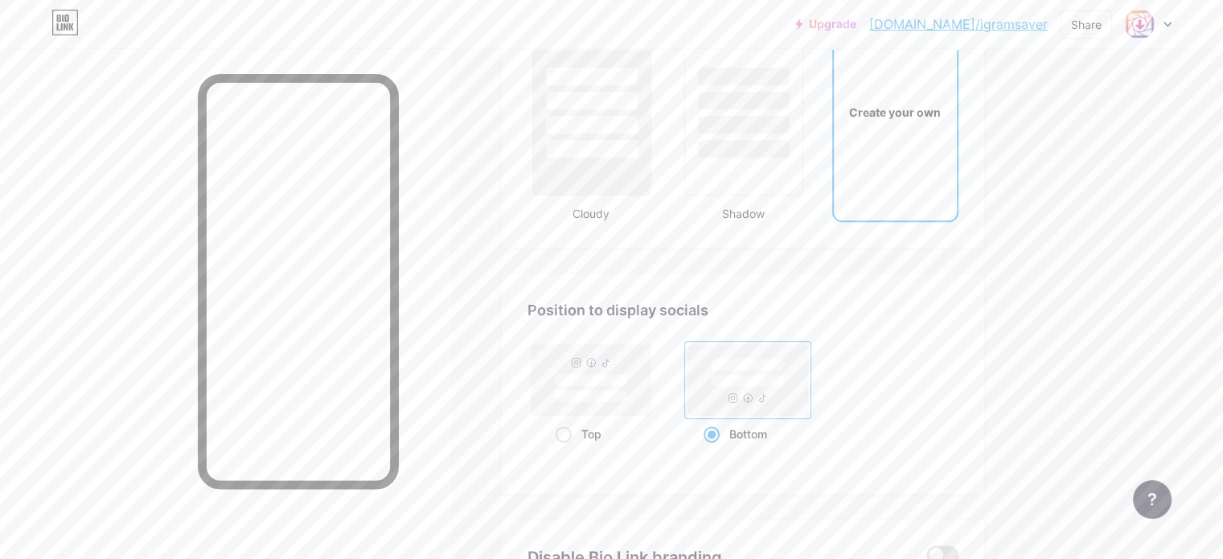
scroll to position [1907, 0]
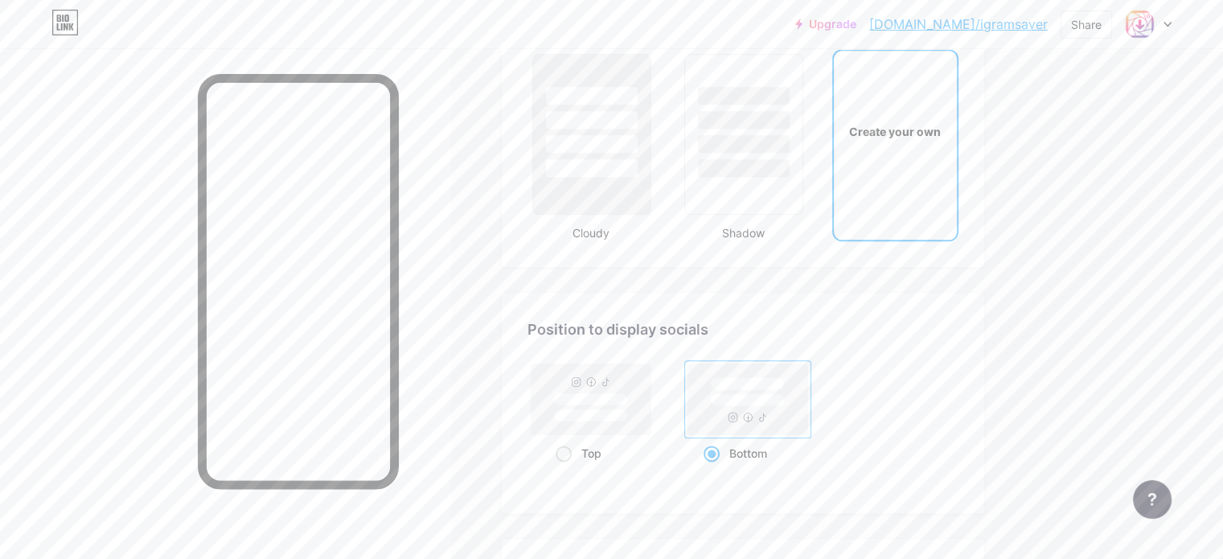
click at [957, 156] on div "Create your own" at bounding box center [895, 131] width 123 height 161
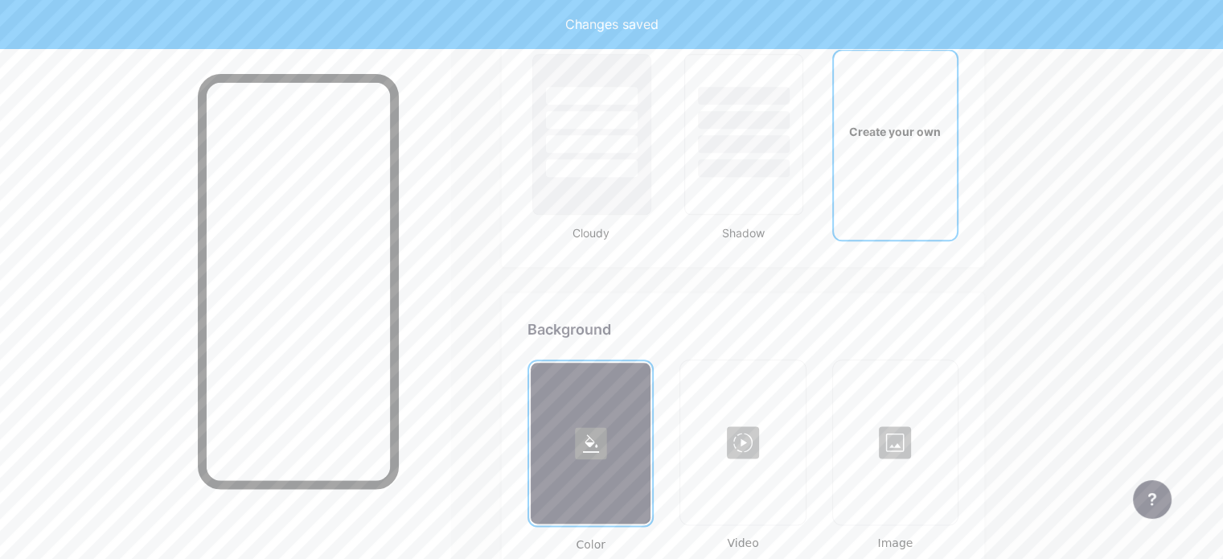
click at [957, 156] on div "Create your own" at bounding box center [895, 131] width 123 height 161
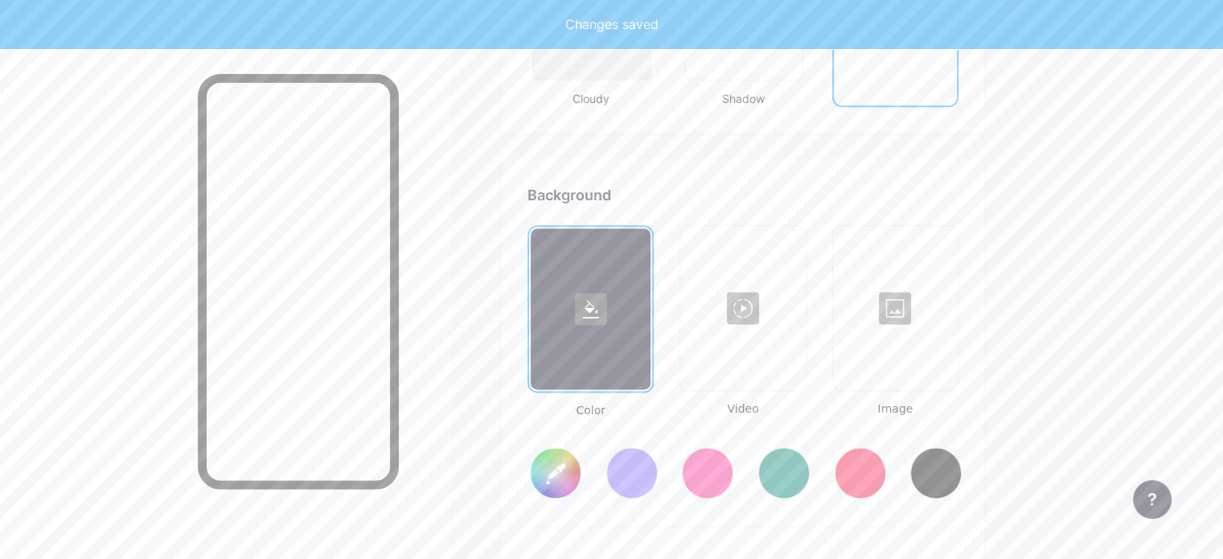
scroll to position [2130, 0]
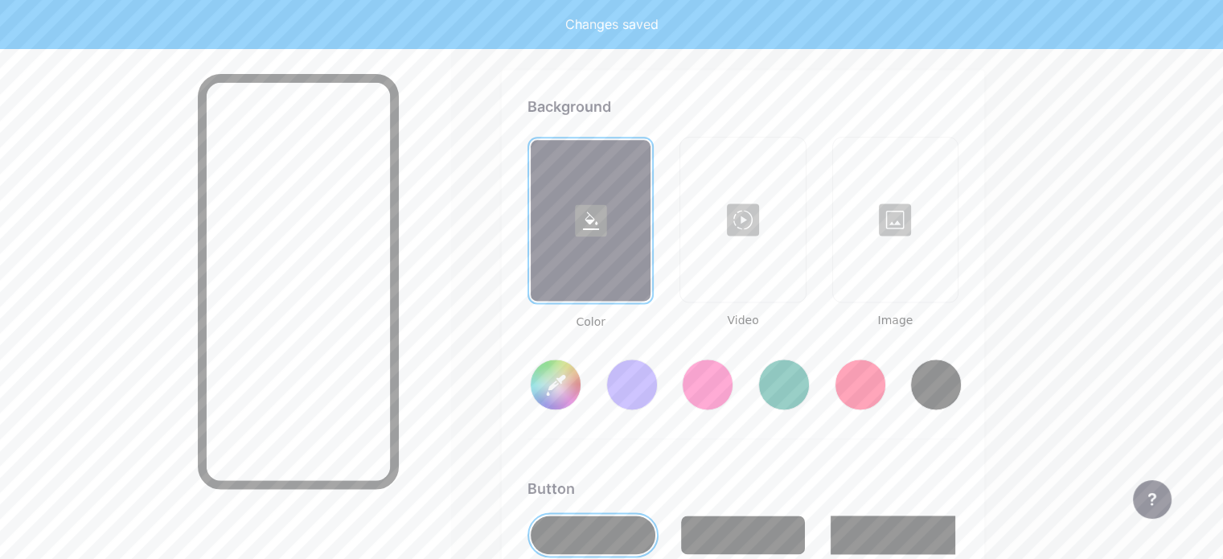
type input "#ffffff"
type input "#000000"
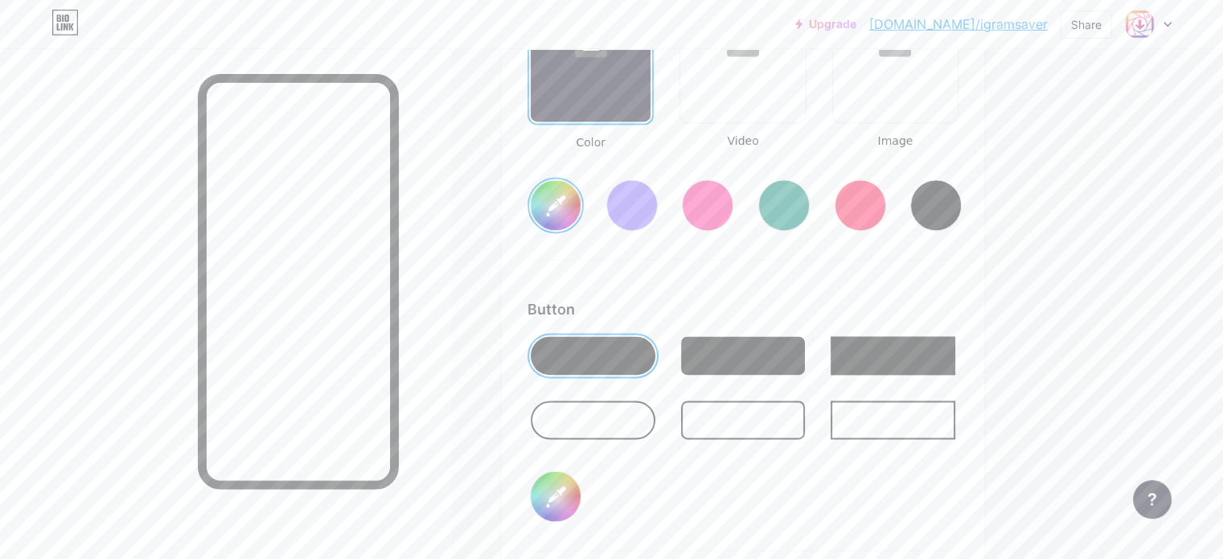
scroll to position [2310, 0]
click at [656, 409] on div at bounding box center [593, 419] width 125 height 39
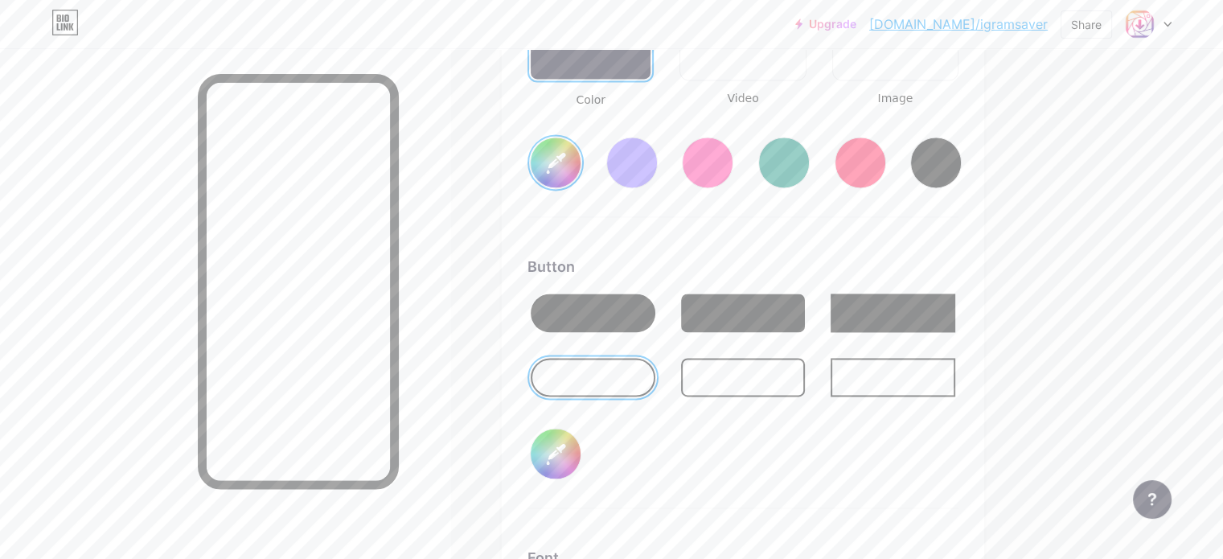
scroll to position [2352, 0]
click at [581, 444] on input "#000000" at bounding box center [556, 454] width 50 height 50
click at [728, 472] on div "Button #000000" at bounding box center [743, 382] width 431 height 253
click at [734, 433] on div "Button #000000" at bounding box center [743, 382] width 431 height 253
click at [581, 461] on input "#000000" at bounding box center [556, 454] width 50 height 50
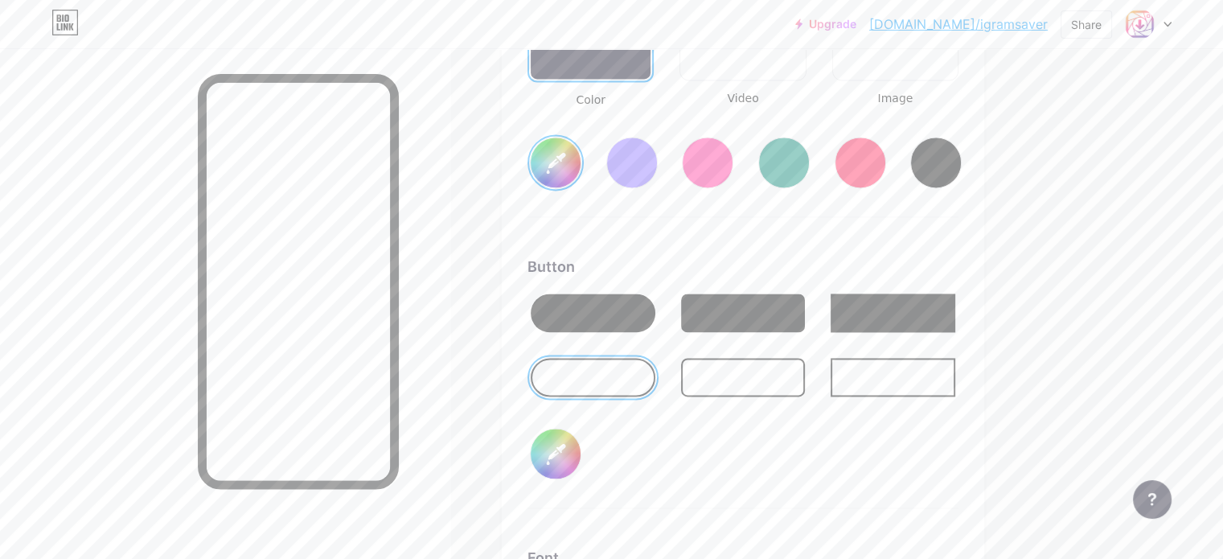
click at [825, 450] on div "Button #000000" at bounding box center [743, 382] width 431 height 253
click at [653, 311] on div at bounding box center [593, 313] width 125 height 39
click at [581, 450] on input "#000000" at bounding box center [556, 454] width 50 height 50
type input "#ffffff"
type input "#be27aa"
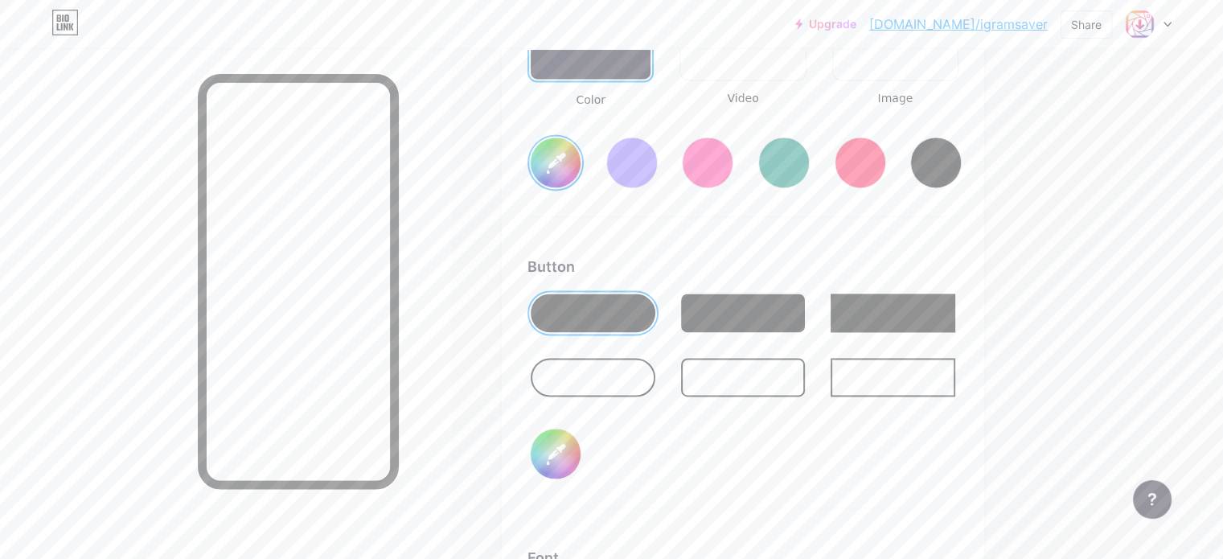
type input "#ffffff"
type input "#c328ae"
type input "#ffffff"
type input "#c229ad"
type input "#ffffff"
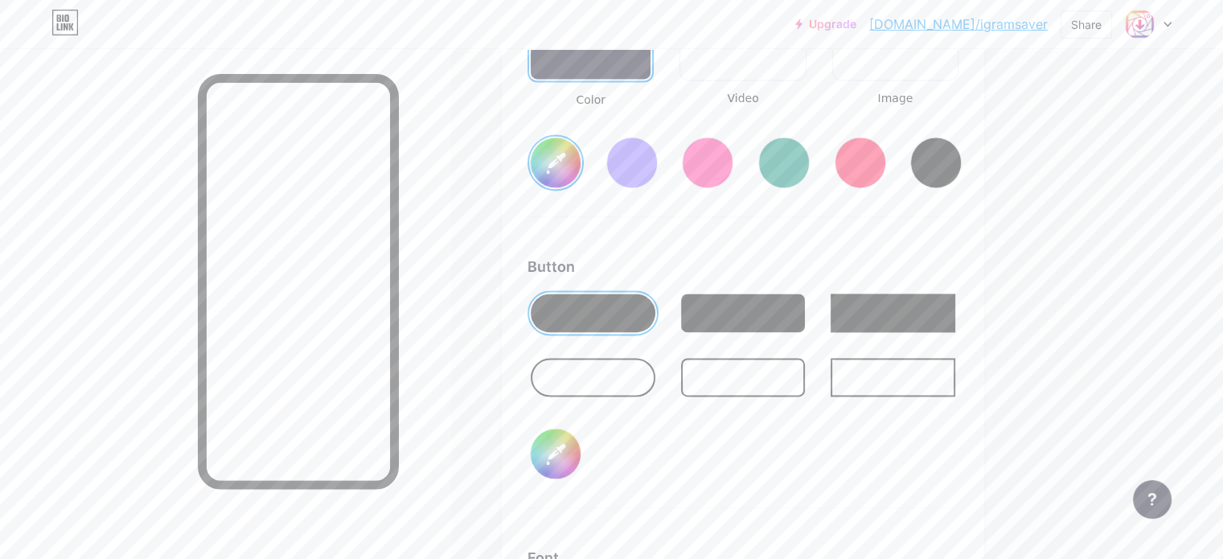
type input "#c52bb0"
type input "#ffffff"
type input "#c82db3"
type input "#ffffff"
type input "#c92cb4"
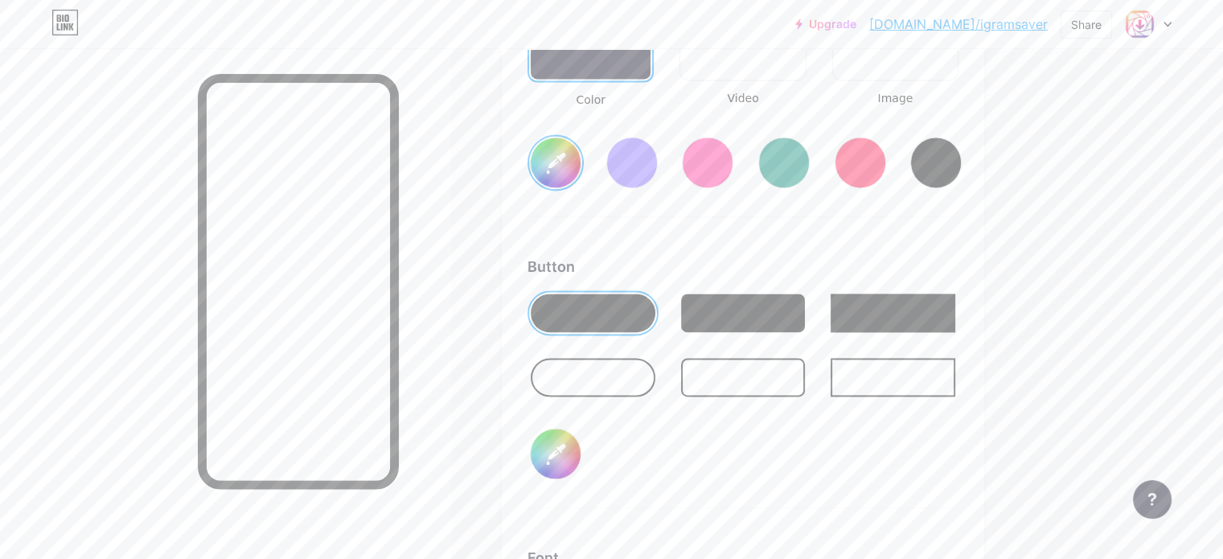
type input "#ffffff"
type input "#cc2eb7"
type input "#ffffff"
type input "#d12ebb"
type input "#ffffff"
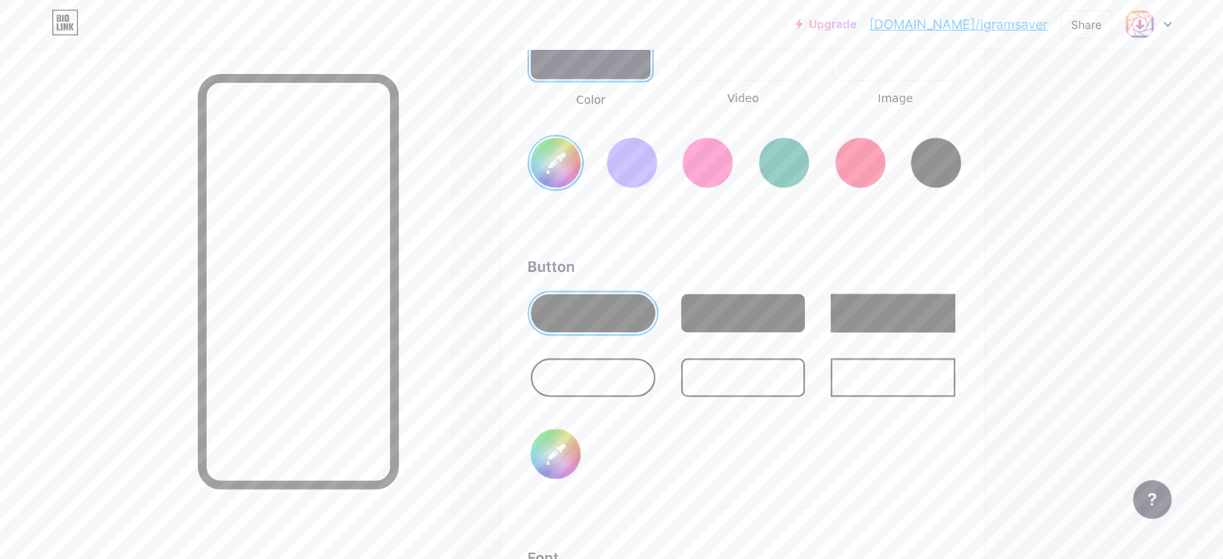
type input "#d22dbc"
type input "#ffffff"
type input "#d42bbd"
type input "#ffffff"
type input "#d52abe"
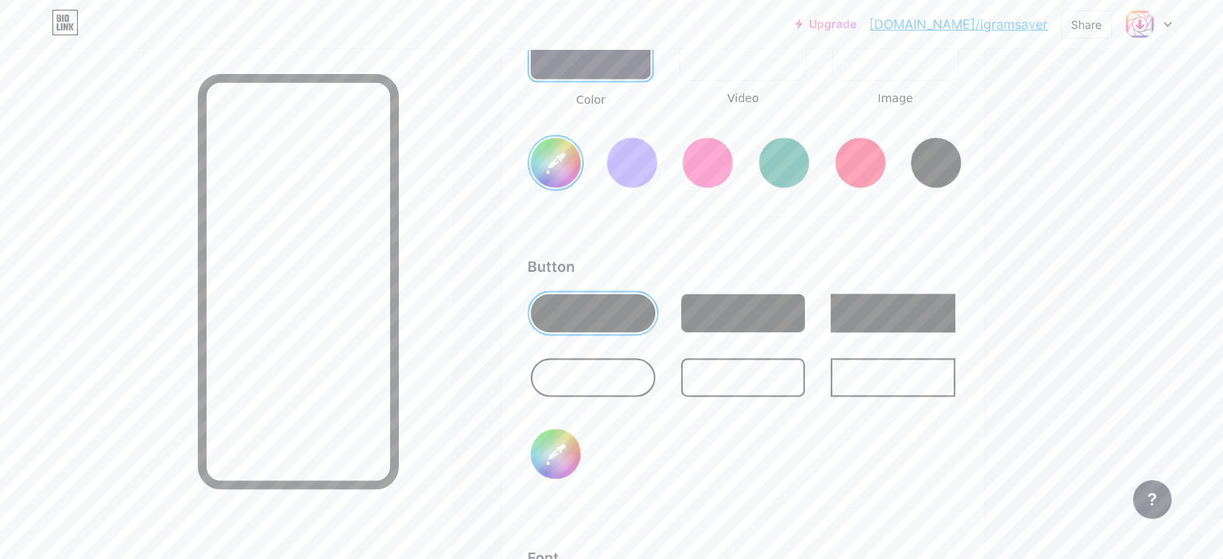
type input "#ffffff"
type input "#d629bf"
type input "#ffffff"
type input "#d728c0"
type input "#ffffff"
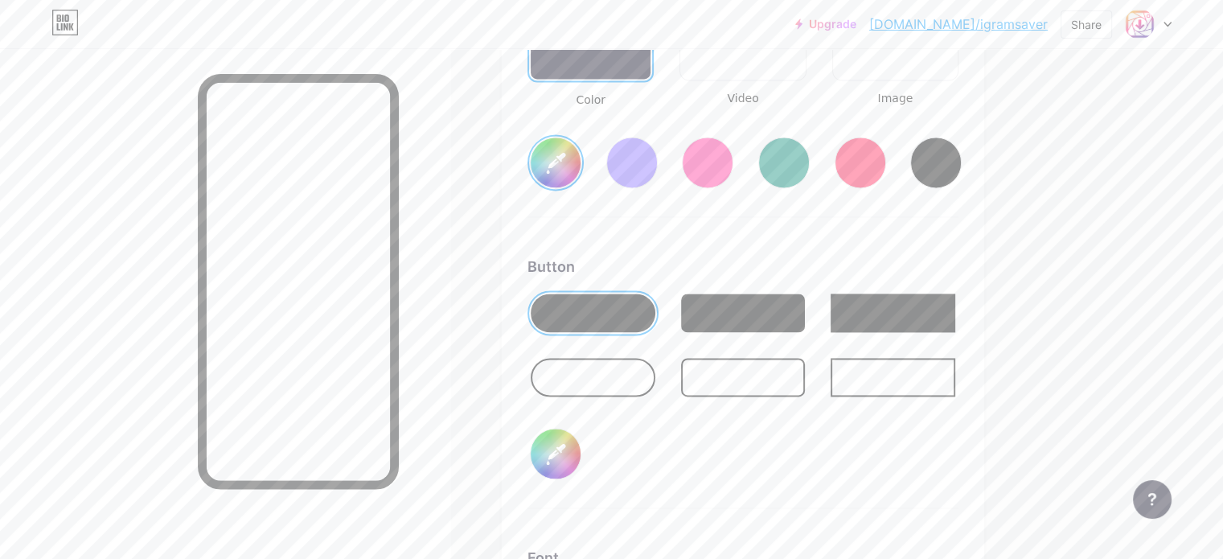
type input "#d926c1"
type input "#ffffff"
type input "#db24c3"
type input "#ffffff"
type input "#dd22c4"
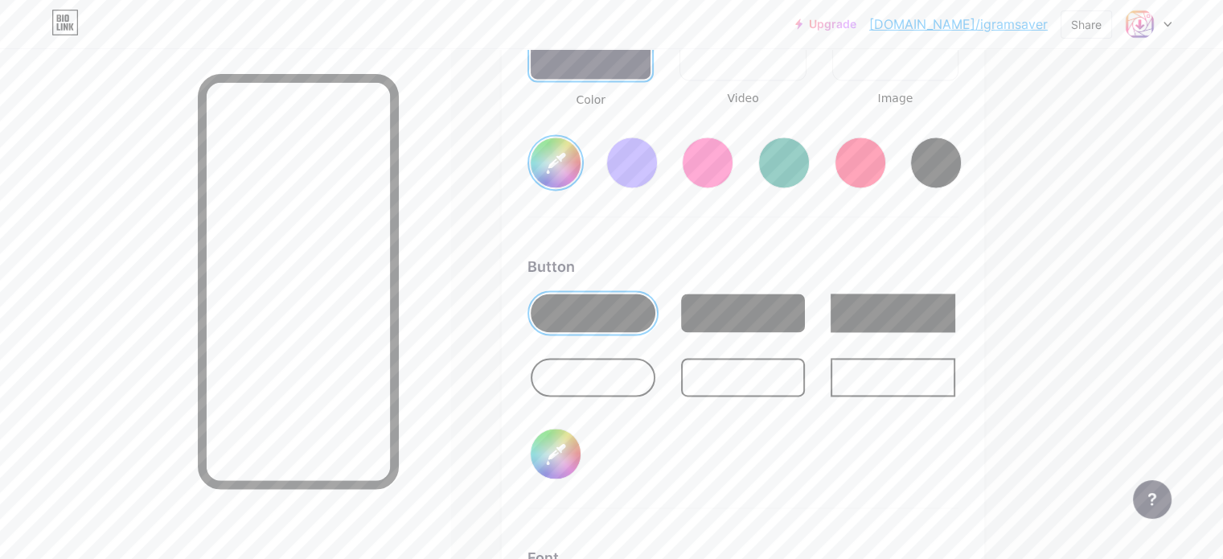
type input "#ffffff"
type input "#df20c6"
type input "#ffffff"
type input "#e01fc7"
type input "#ffffff"
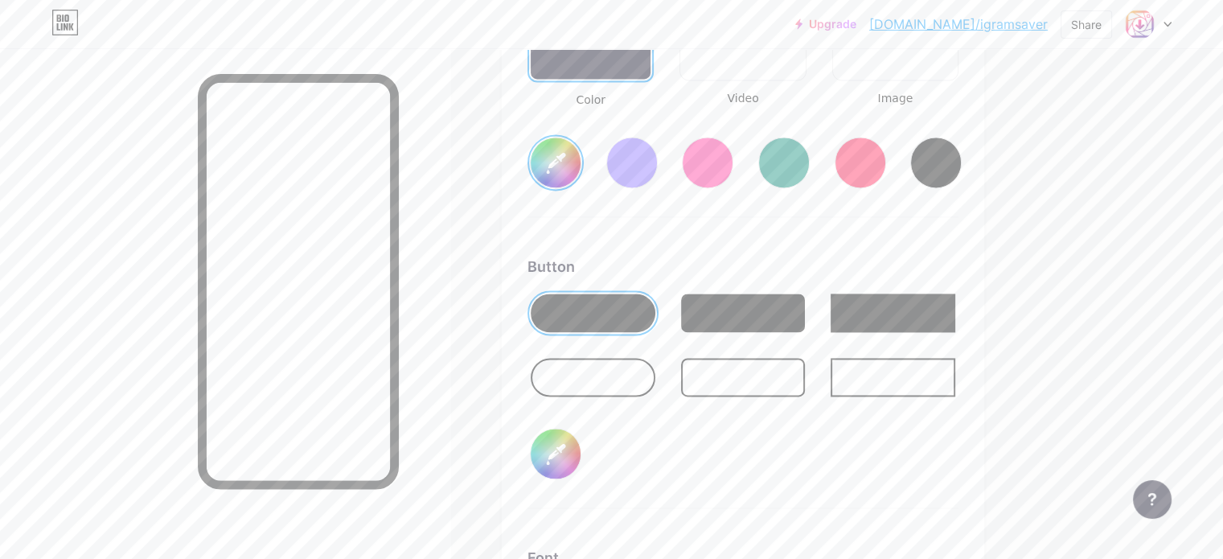
type input "#e723cc"
type input "#ffffff"
type input "#e524cc"
type input "#ffffff"
type input "#e628cd"
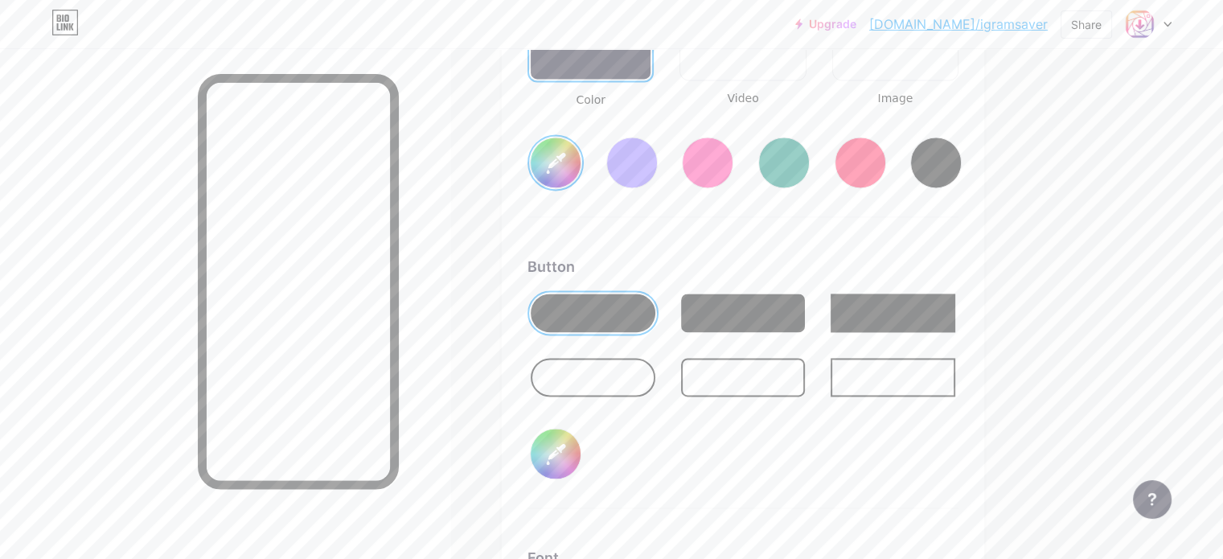
type input "#ffffff"
type input "#e62dce"
type input "#ffffff"
type input "#e633ce"
type input "#ffffff"
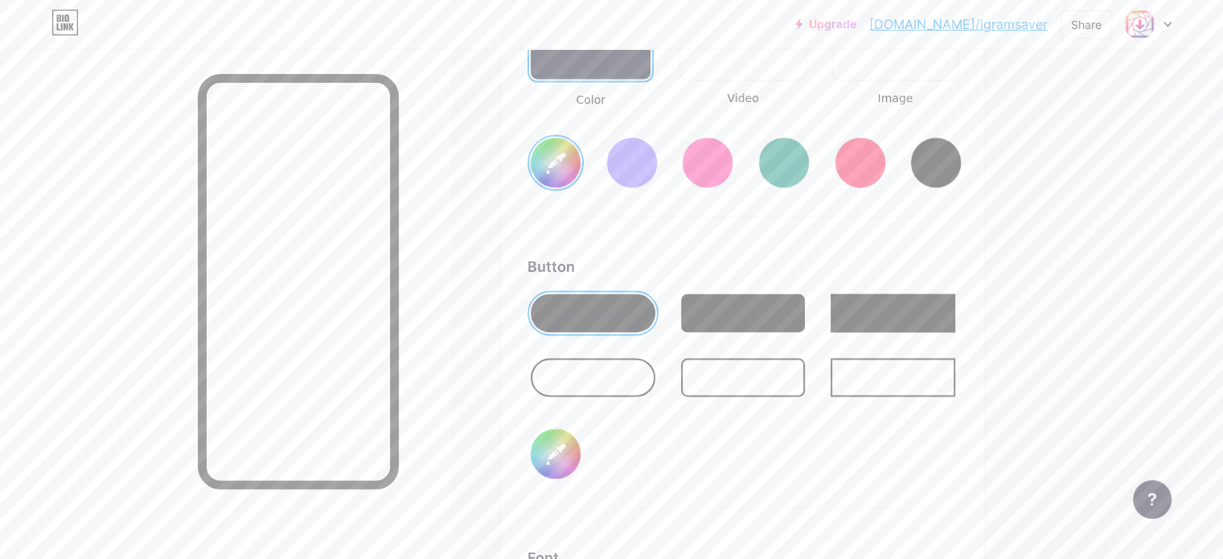
type input "#e637cf"
type input "#ffffff"
type input "#e63dcf"
type input "#ffffff"
type input "#e641d0"
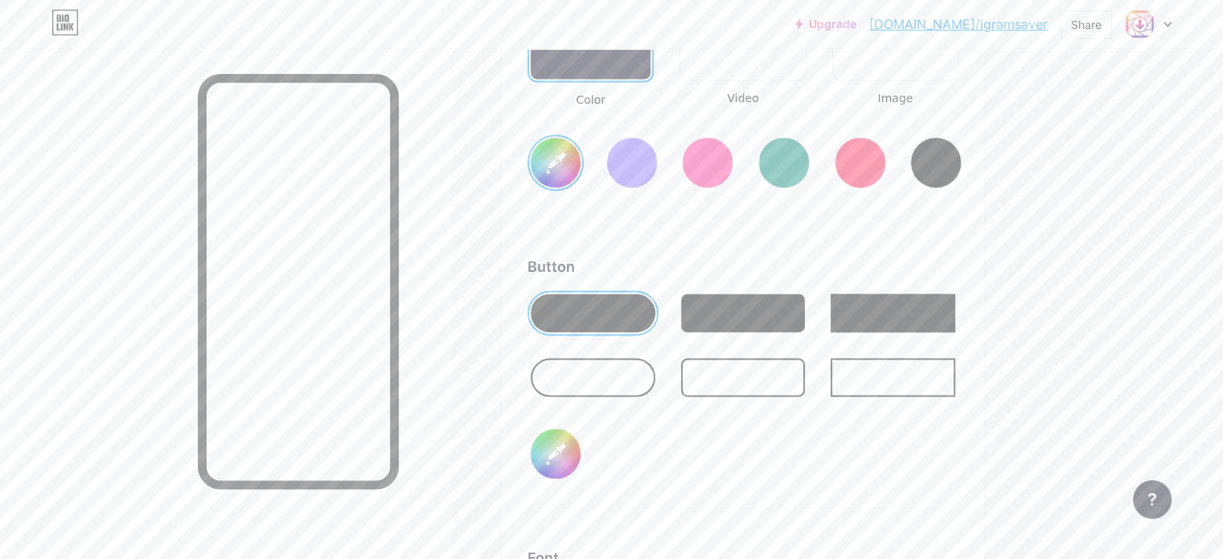
type input "#ffffff"
type input "#e647d1"
type input "#ffffff"
type input "#e74bd2"
type input "#ffffff"
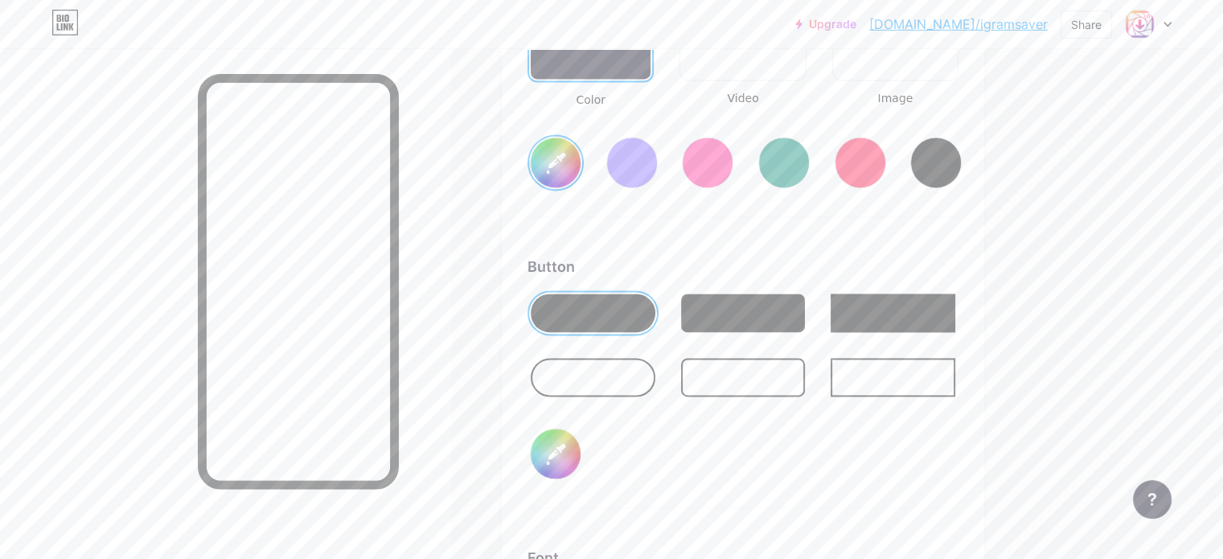
type input "#e64cd1"
type input "#ffffff"
type input "#e84fd4"
type input "#ffffff"
type input "#ea53d6"
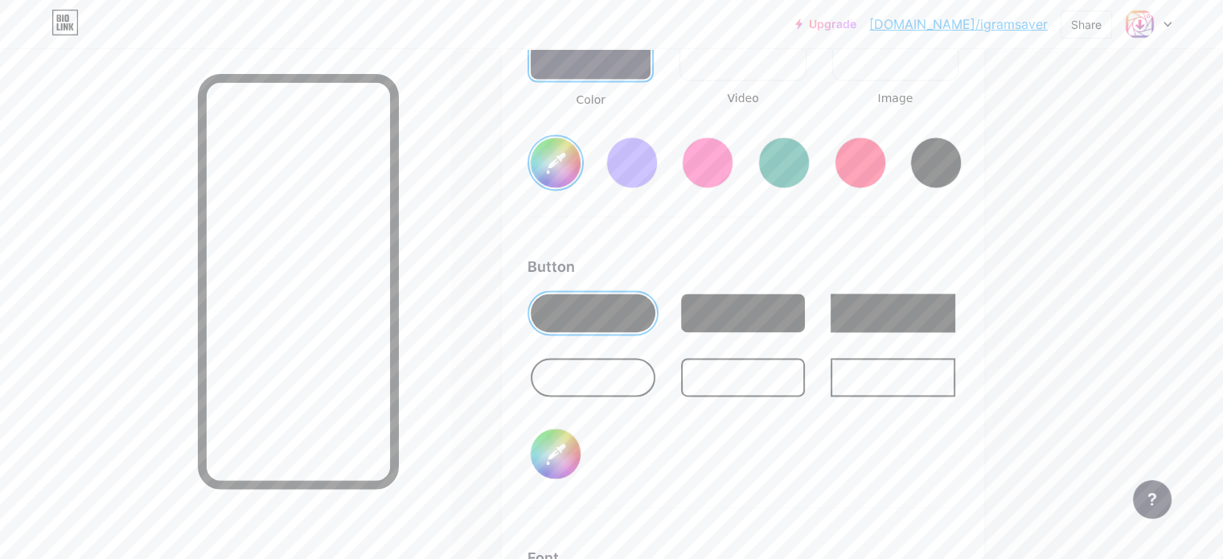
type input "#ffffff"
type input "#ec55d8"
click at [829, 498] on div "Button #ec55d8" at bounding box center [743, 382] width 431 height 253
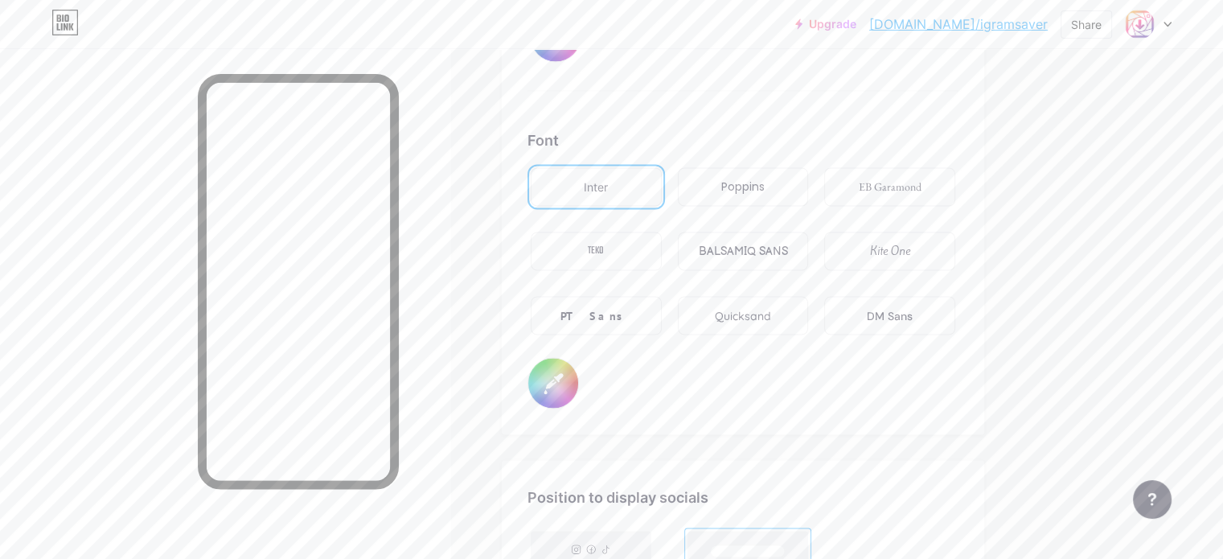
scroll to position [2770, 0]
click at [922, 178] on div "EB Garamond" at bounding box center [890, 186] width 63 height 17
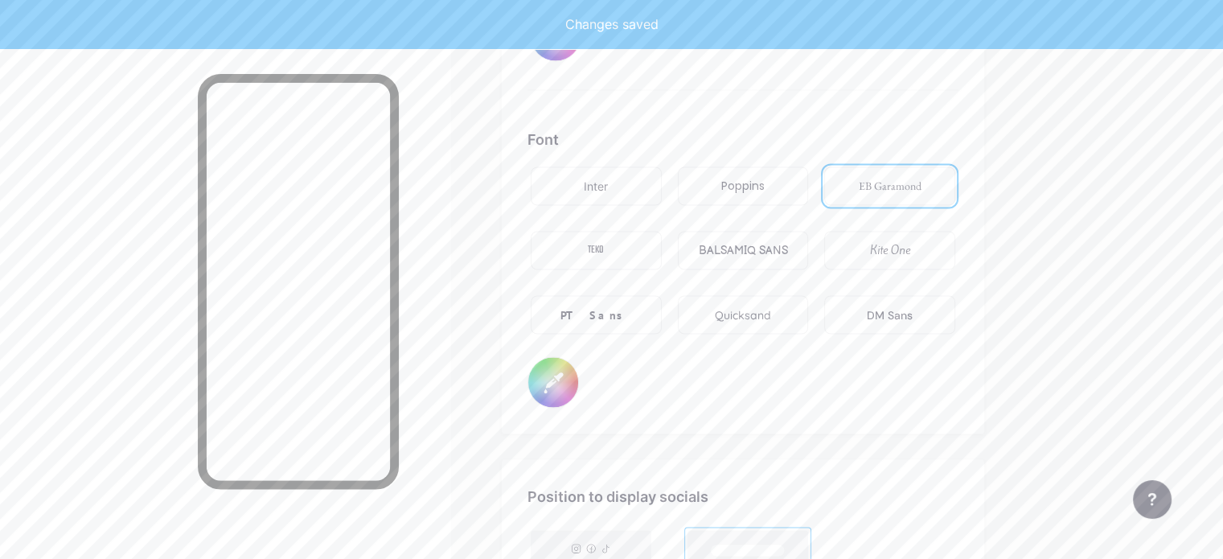
type input "#ffffff"
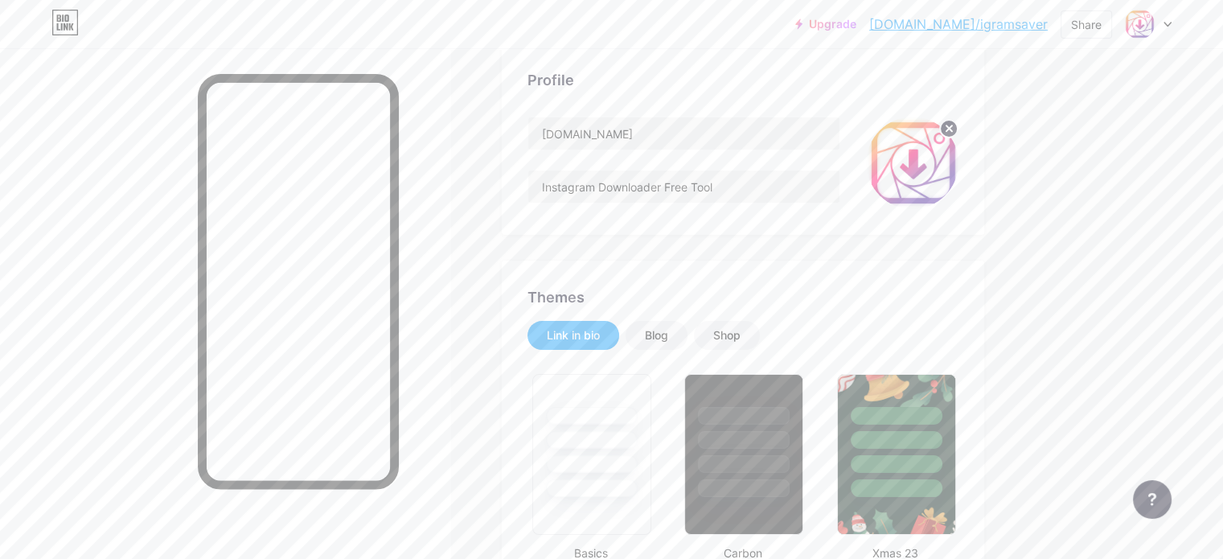
scroll to position [0, 0]
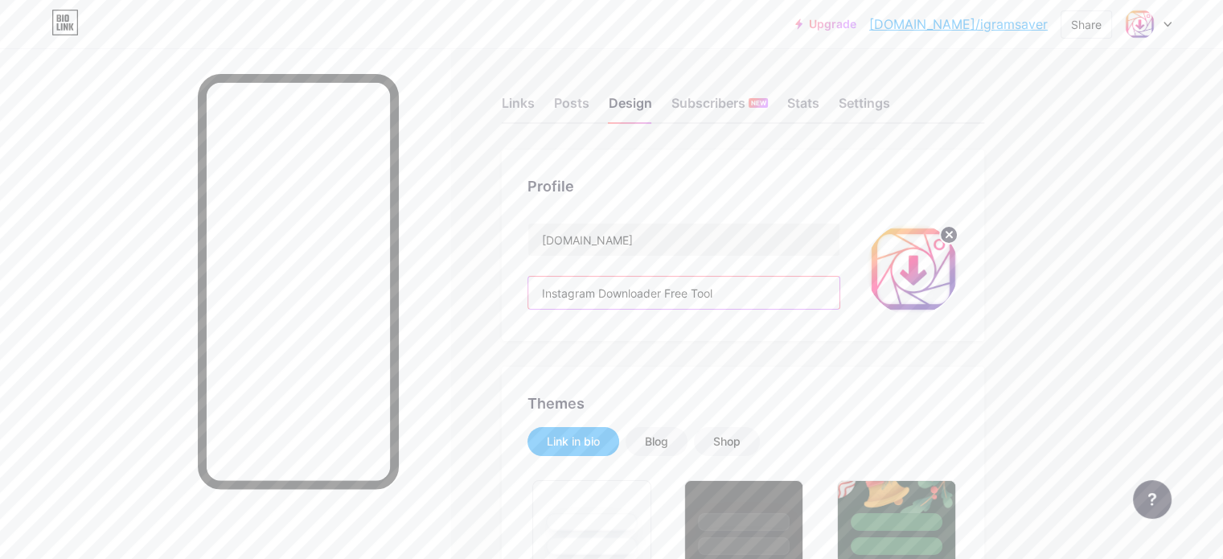
click at [803, 286] on input "Instagram Downloader Free Tool" at bounding box center [683, 293] width 311 height 32
drag, startPoint x: 786, startPoint y: 289, endPoint x: 586, endPoint y: 287, distance: 199.5
click at [586, 287] on div "Profile [DOMAIN_NAME] Instagram Downloader Free Tool" at bounding box center [743, 245] width 483 height 191
paste input "[DOMAIN_NAME] is the easiest way to download Instagram Reels, Stories, Photos &…"
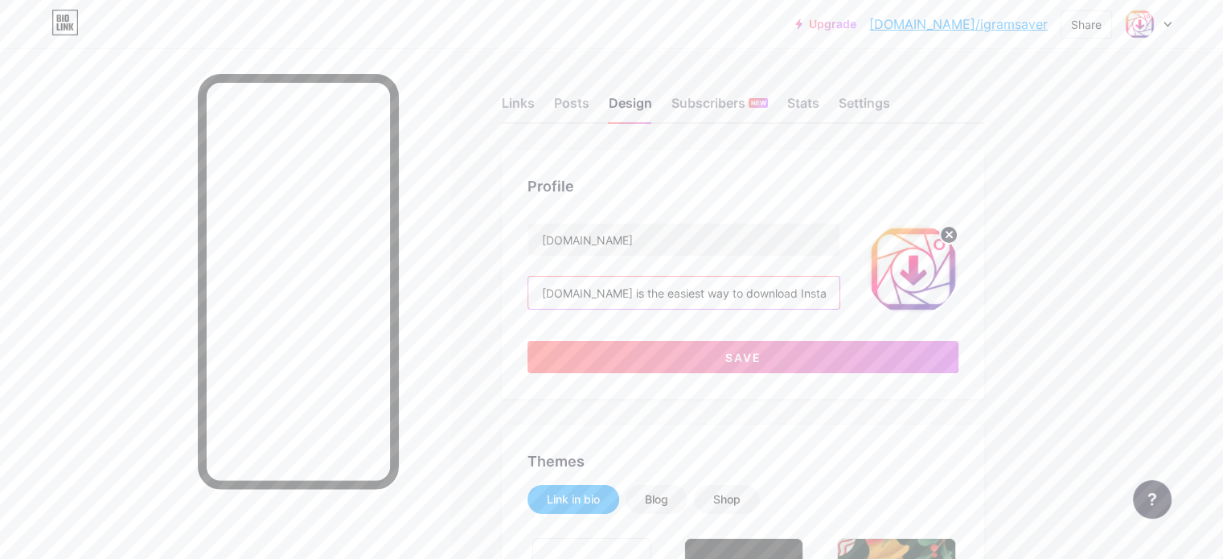
scroll to position [0, 438]
type input "[DOMAIN_NAME] is the easiest way to download Instagram Reels, Stories, Photos &…"
click at [709, 240] on input "[DOMAIN_NAME]" at bounding box center [683, 240] width 311 height 32
click at [762, 360] on span "Save" at bounding box center [744, 358] width 36 height 14
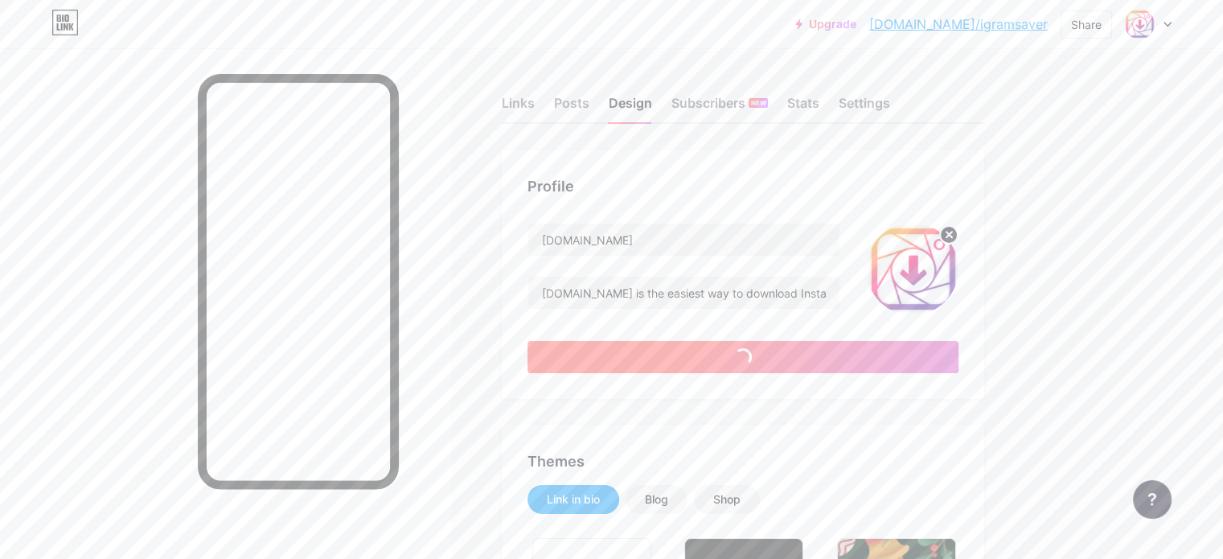
scroll to position [83, 0]
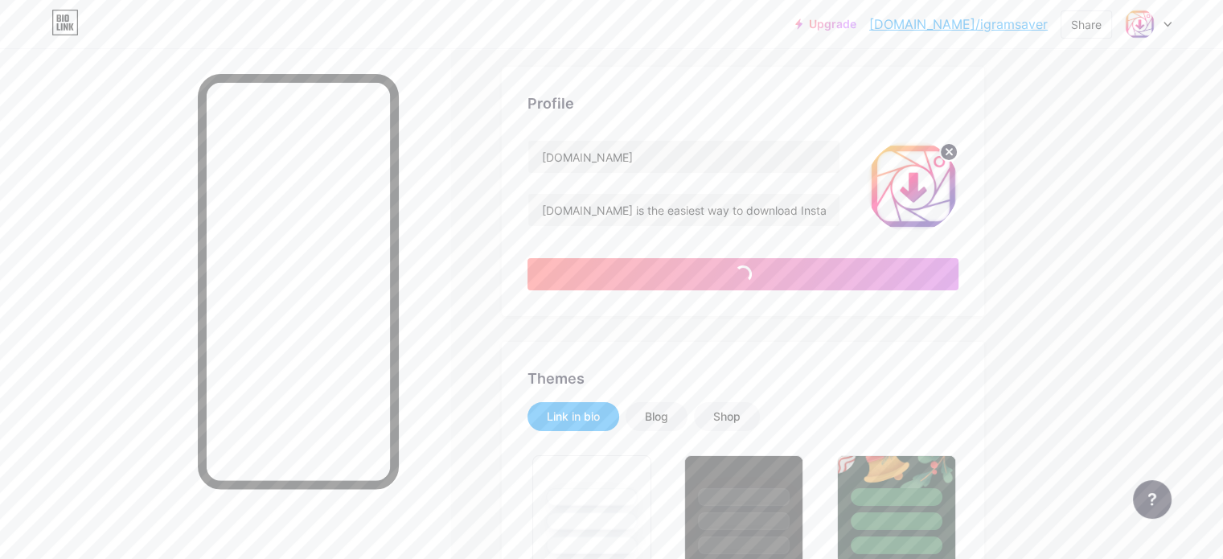
type input "#ffffff"
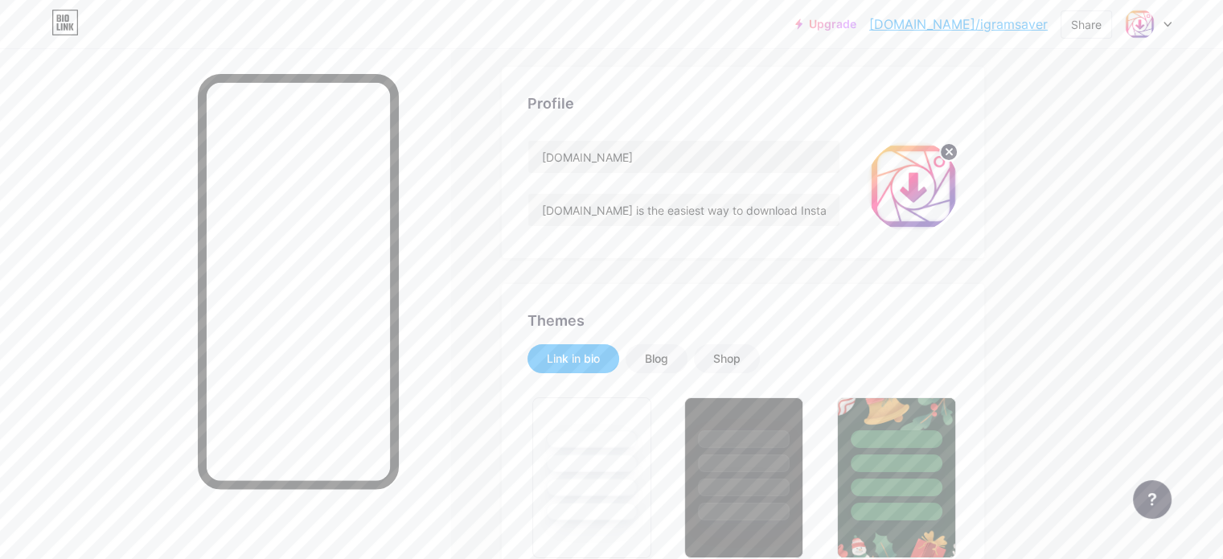
scroll to position [0, 0]
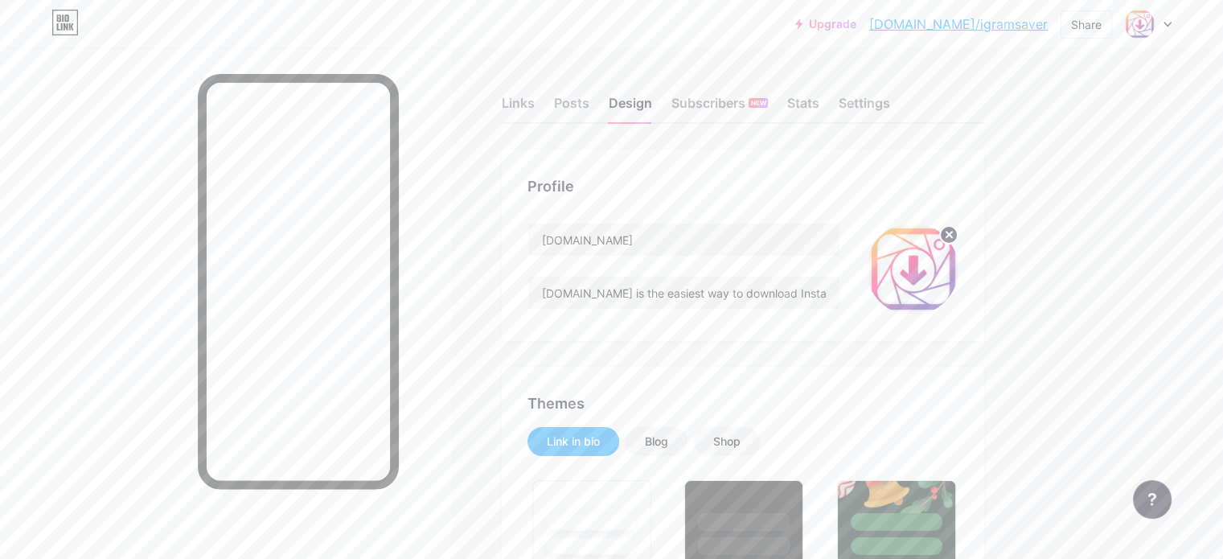
click at [820, 102] on div "Stats" at bounding box center [803, 107] width 32 height 29
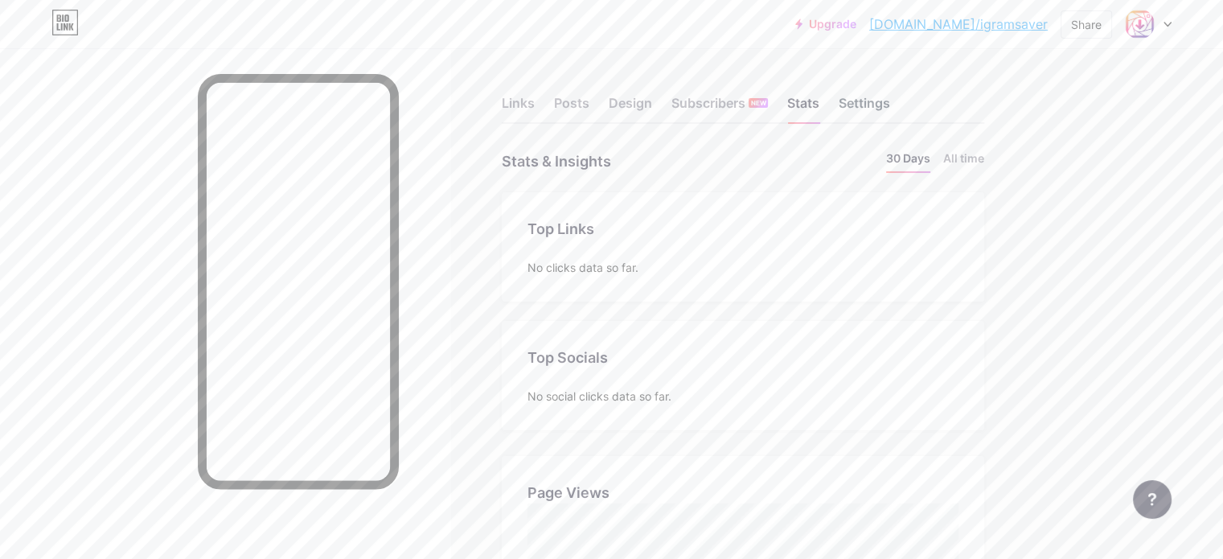
click at [890, 116] on div "Settings" at bounding box center [864, 107] width 51 height 29
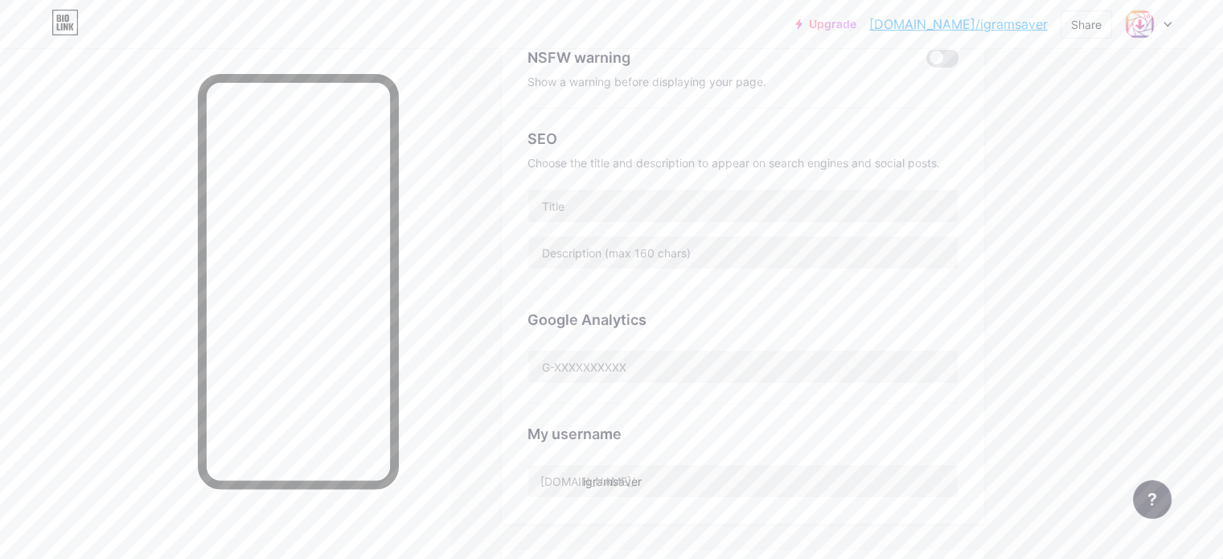
scroll to position [280, 0]
click at [708, 211] on input "text" at bounding box center [743, 202] width 430 height 32
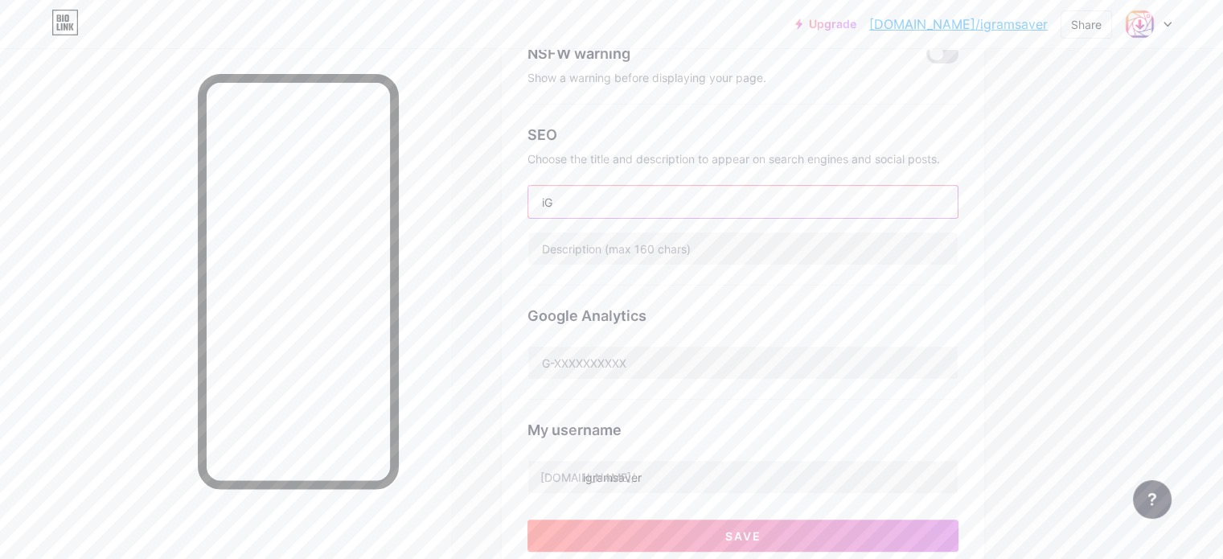
type input "i"
click at [708, 211] on input "[DOMAIN_NAME]" at bounding box center [743, 202] width 430 height 32
click at [615, 204] on input "[DOMAIN_NAME]" at bounding box center [743, 202] width 430 height 32
click at [699, 203] on input "[DOMAIN_NAME]" at bounding box center [743, 202] width 430 height 32
drag, startPoint x: 684, startPoint y: 195, endPoint x: 594, endPoint y: 202, distance: 91.1
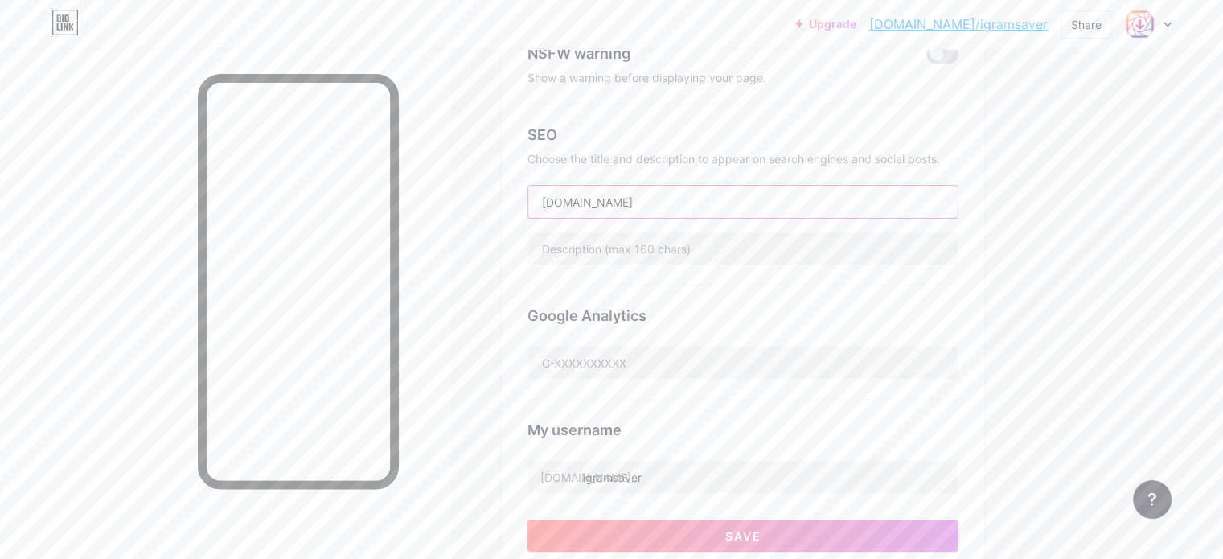
click at [594, 202] on div "Preferred link This is an aesthetic choice. Both links are usable. [DOMAIN_NAME…" at bounding box center [743, 224] width 483 height 708
paste input "[DOMAIN_NAME] – Free Instagram Reels, Videos & Story Downloader"
type input "[DOMAIN_NAME] – Free Instagram Reels, Videos & Story Downloader"
click at [780, 256] on input "text" at bounding box center [743, 248] width 430 height 32
click at [709, 240] on input "text" at bounding box center [743, 248] width 430 height 32
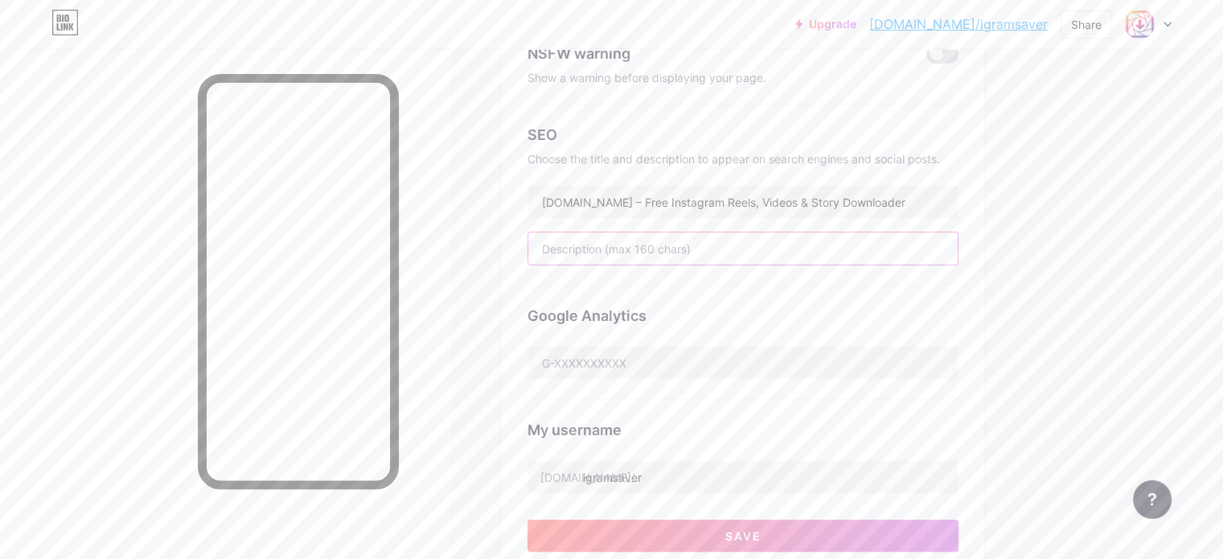
paste input "Download Instagram Reels, Stories, Photos & Videos in HD with [DOMAIN_NAME]. Fr…"
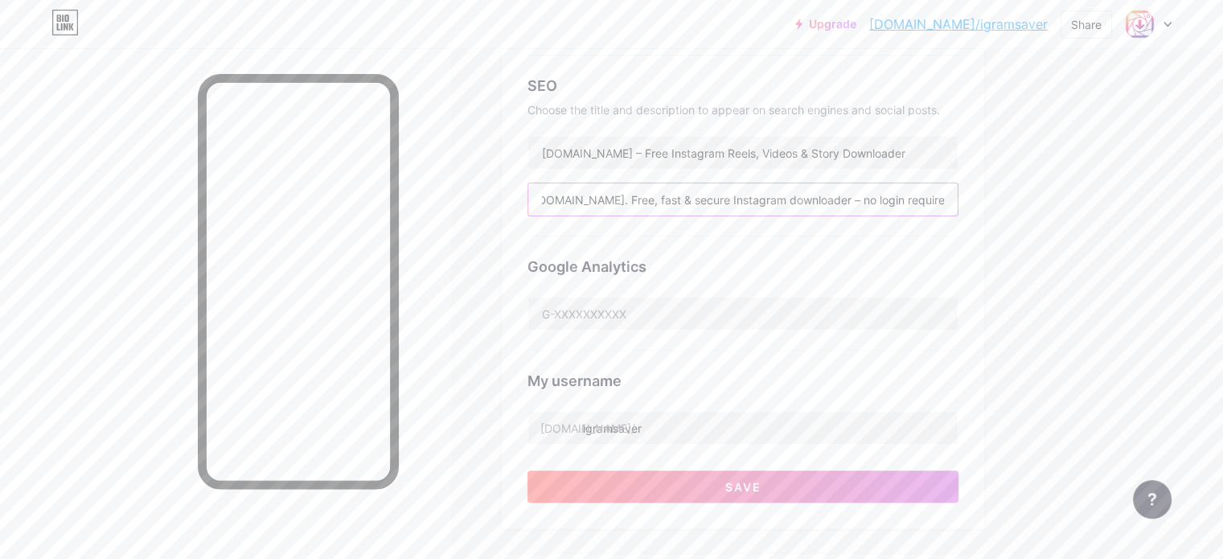
scroll to position [331, 0]
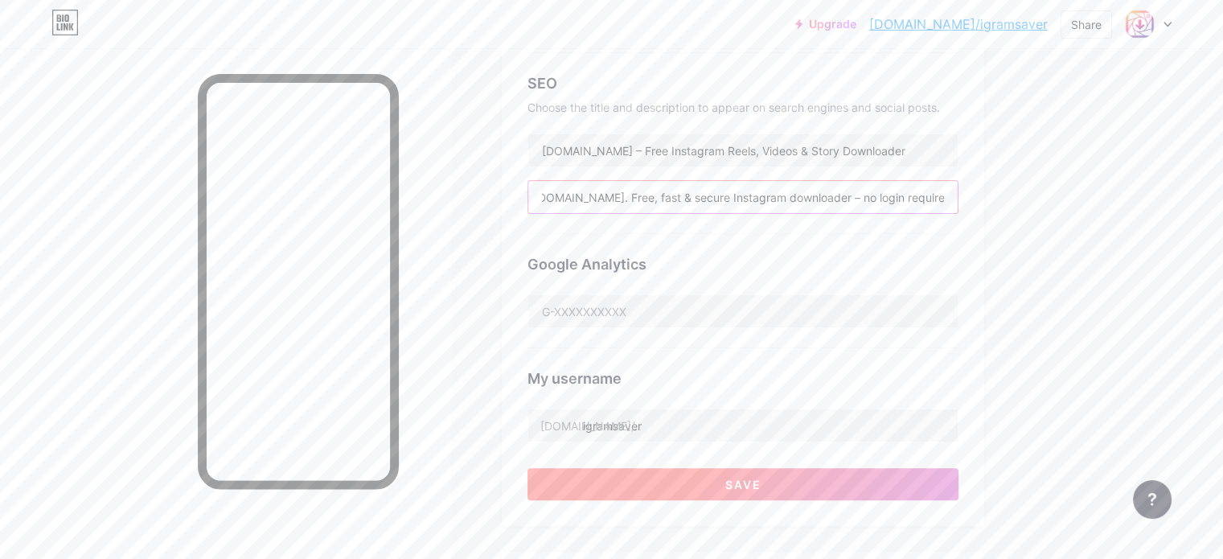
type input "Download Instagram Reels, Stories, Photos & Videos in HD with [DOMAIN_NAME]. Fr…"
click at [762, 483] on span "Save" at bounding box center [744, 485] width 36 height 14
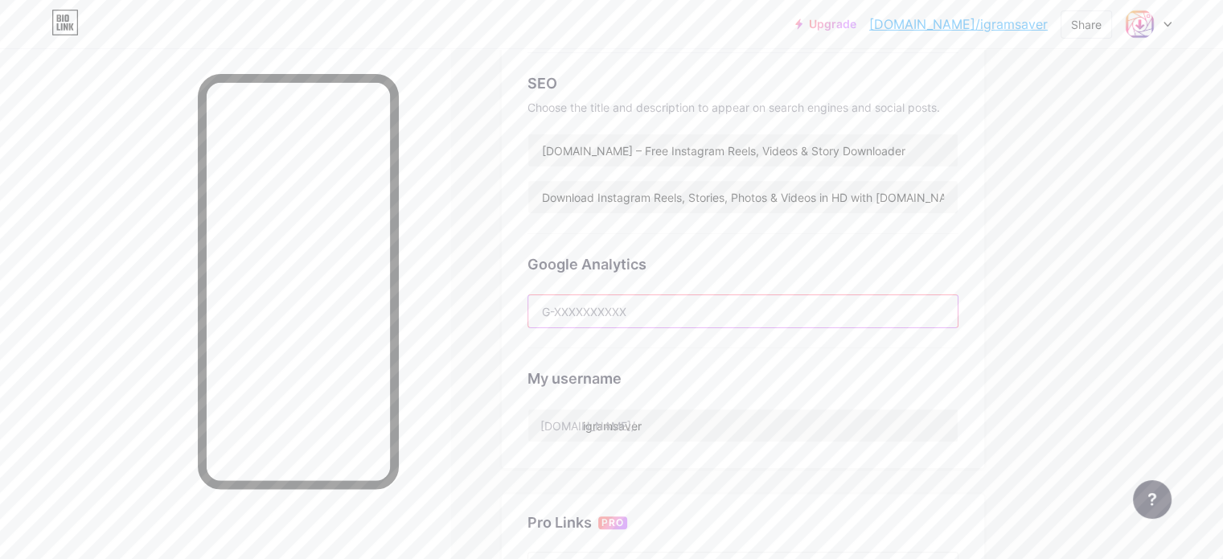
click at [668, 310] on input "text" at bounding box center [743, 311] width 430 height 32
paste input "G-GDLE77C02M"
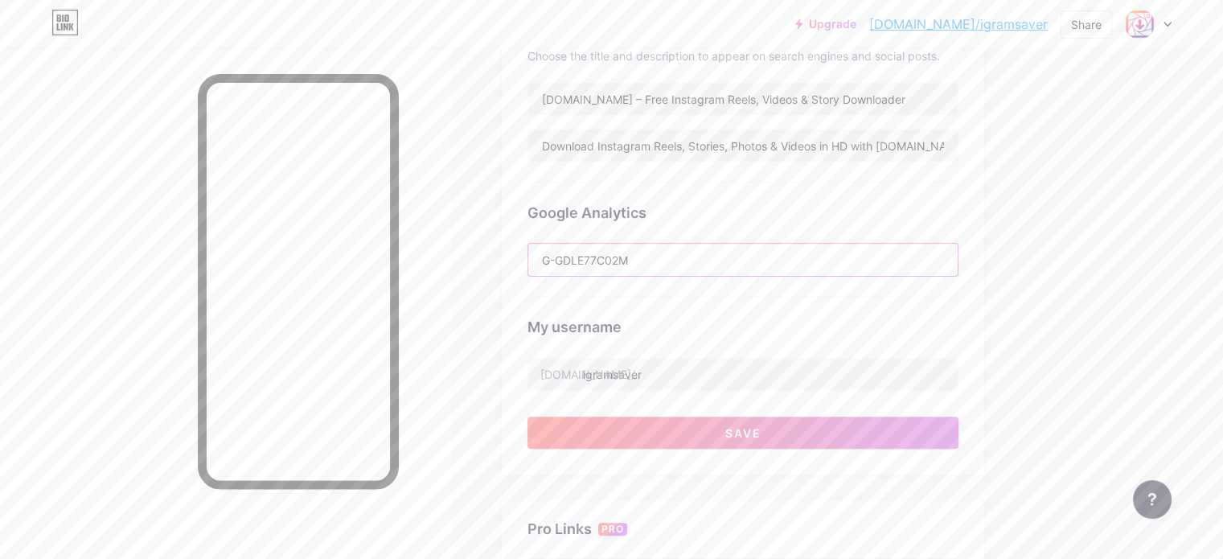
scroll to position [387, 0]
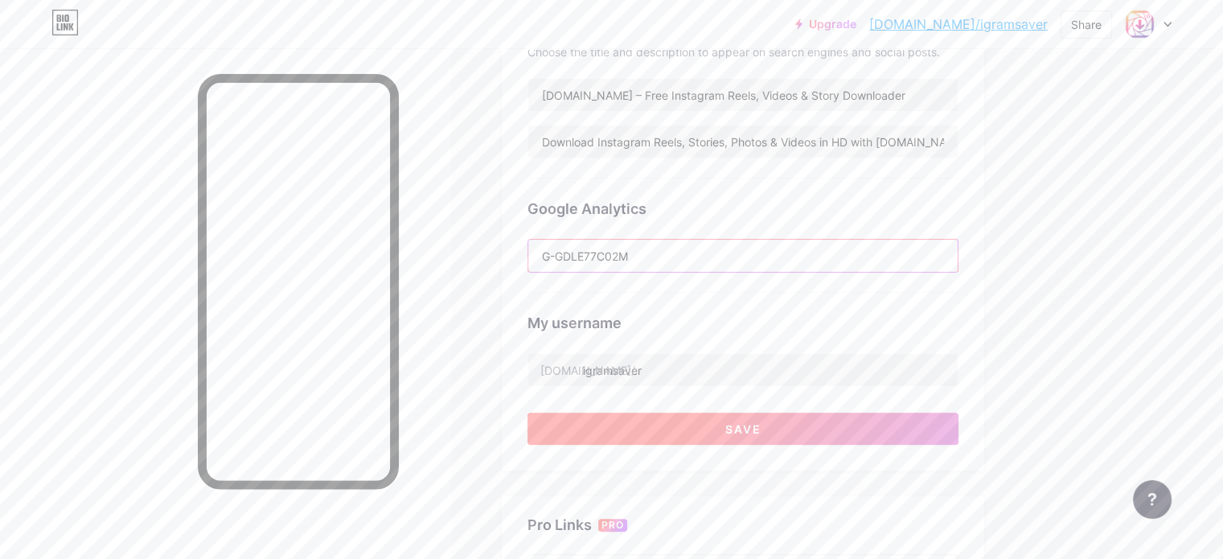
type input "G-GDLE77C02M"
click at [773, 441] on button "Save" at bounding box center [743, 429] width 431 height 32
